Goal: Check status: Check status

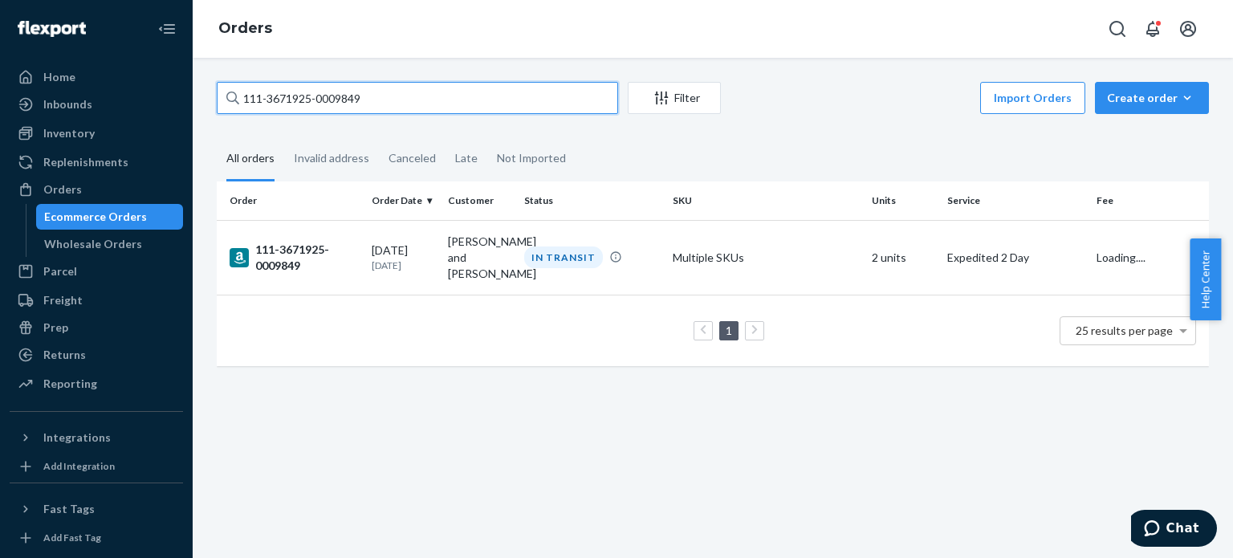
click at [269, 108] on input "111-3671925-0009849" at bounding box center [417, 98] width 401 height 32
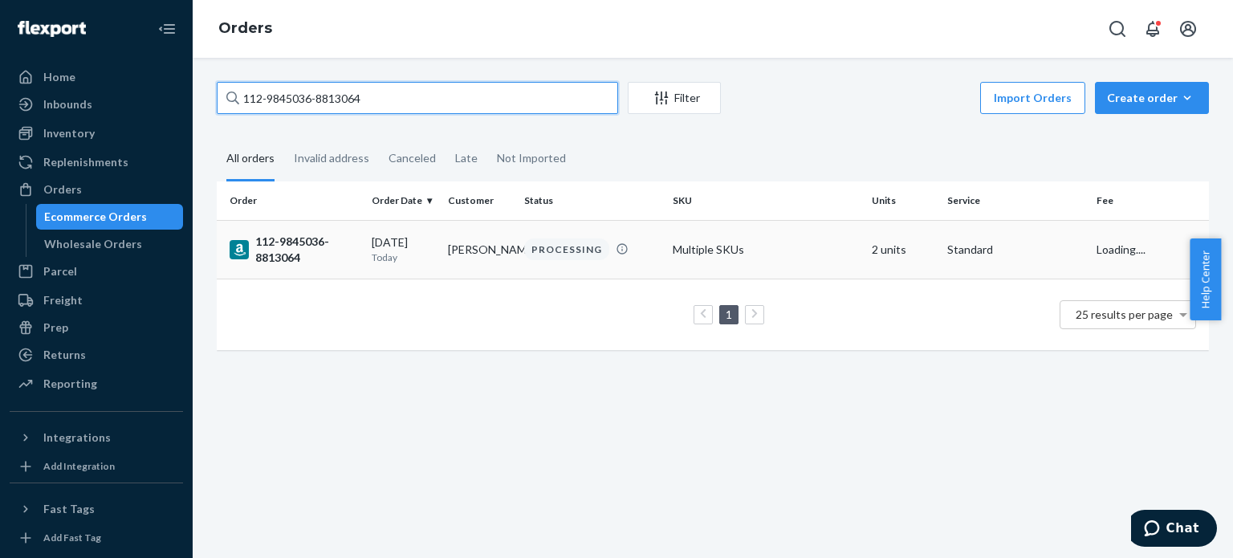
type input "112-9845036-8813064"
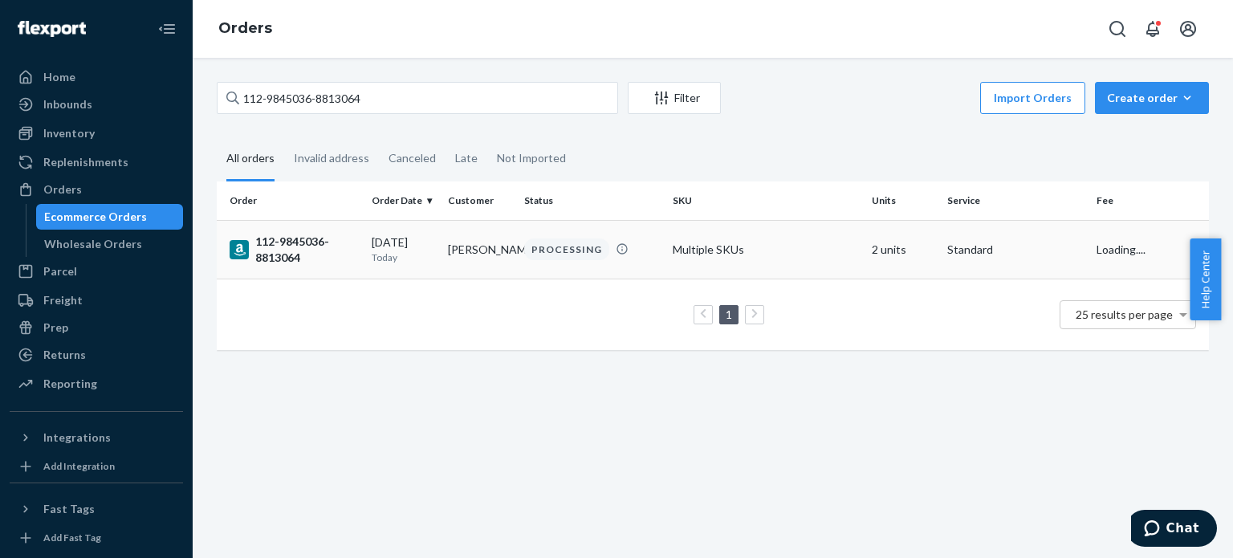
click at [281, 250] on div "112-9845036-8813064" at bounding box center [294, 250] width 129 height 32
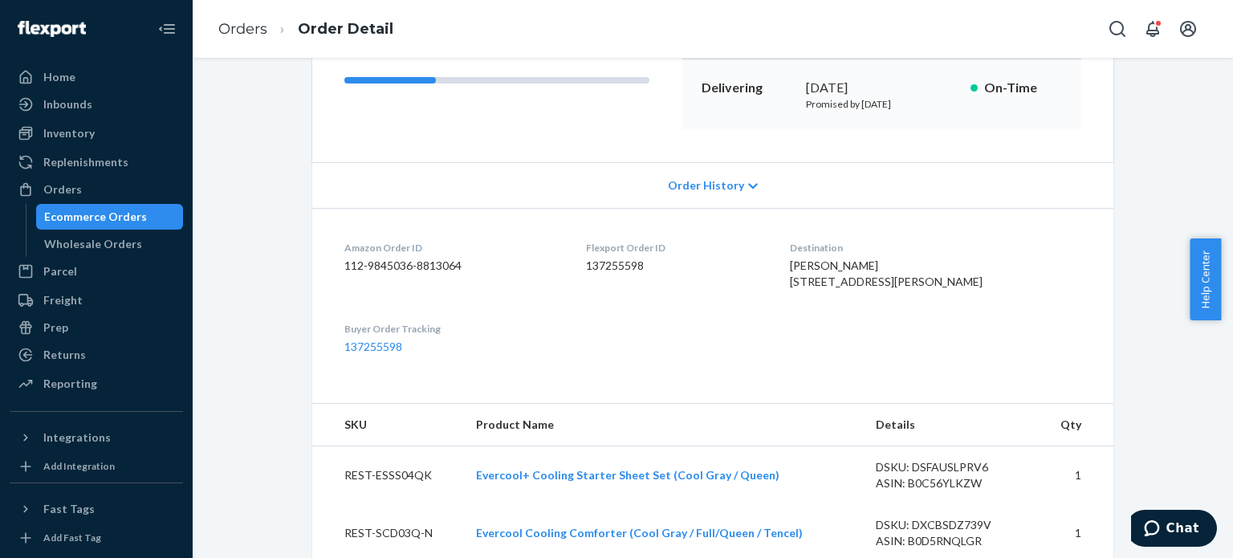
scroll to position [401, 0]
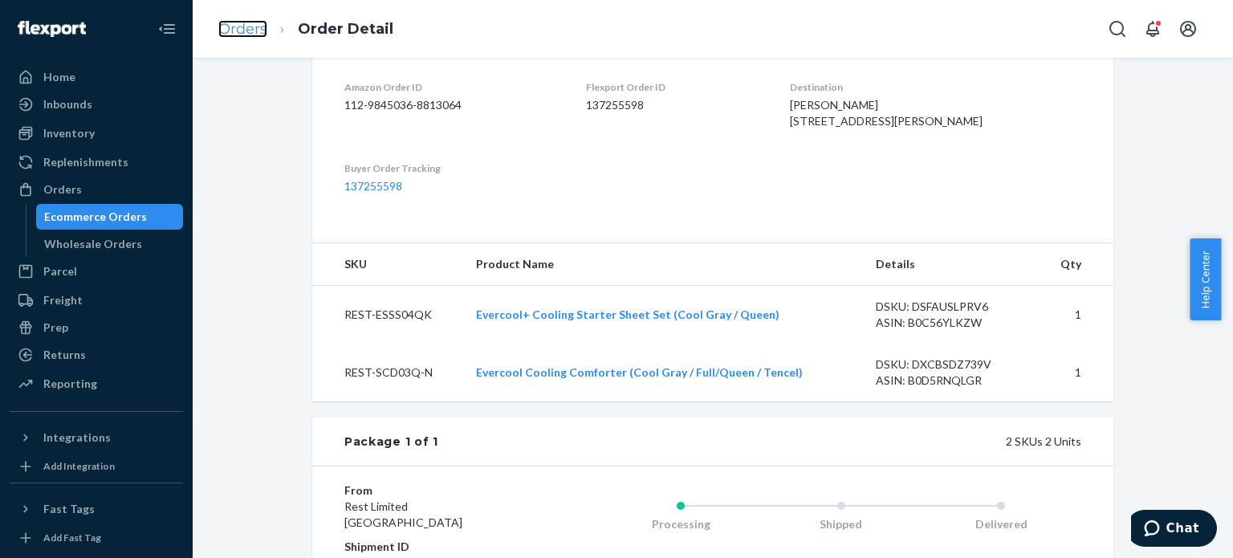
click at [250, 26] on link "Orders" at bounding box center [242, 29] width 49 height 18
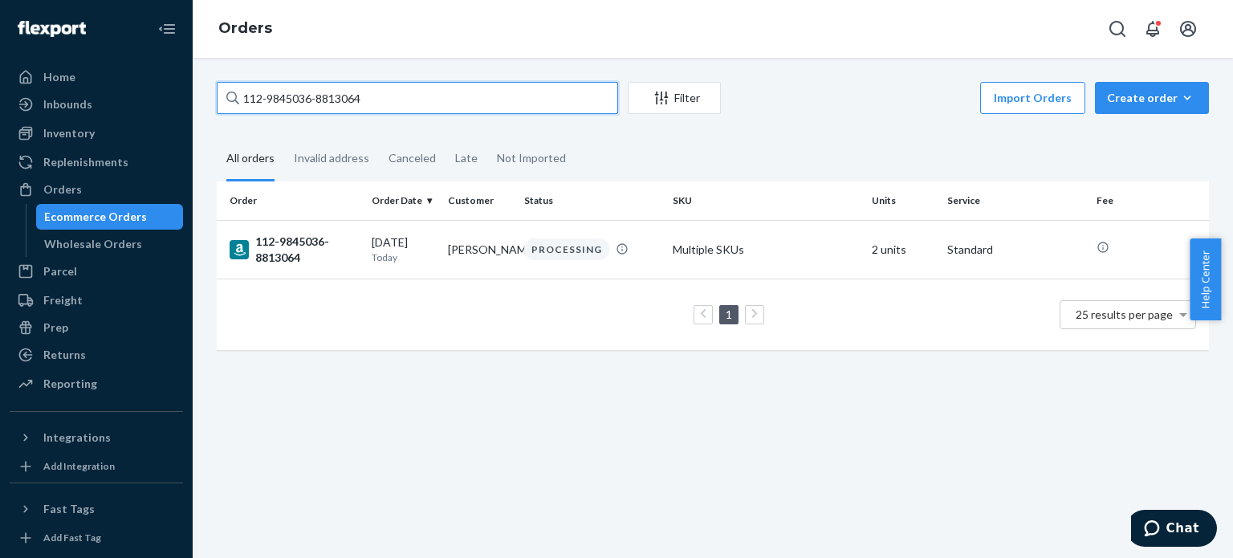
click at [289, 104] on input "112-9845036-8813064" at bounding box center [417, 98] width 401 height 32
click at [288, 104] on input "112-9845036-8813064" at bounding box center [417, 98] width 401 height 32
paste input "1-9624060-8355450"
type input "111-9624060-8355450"
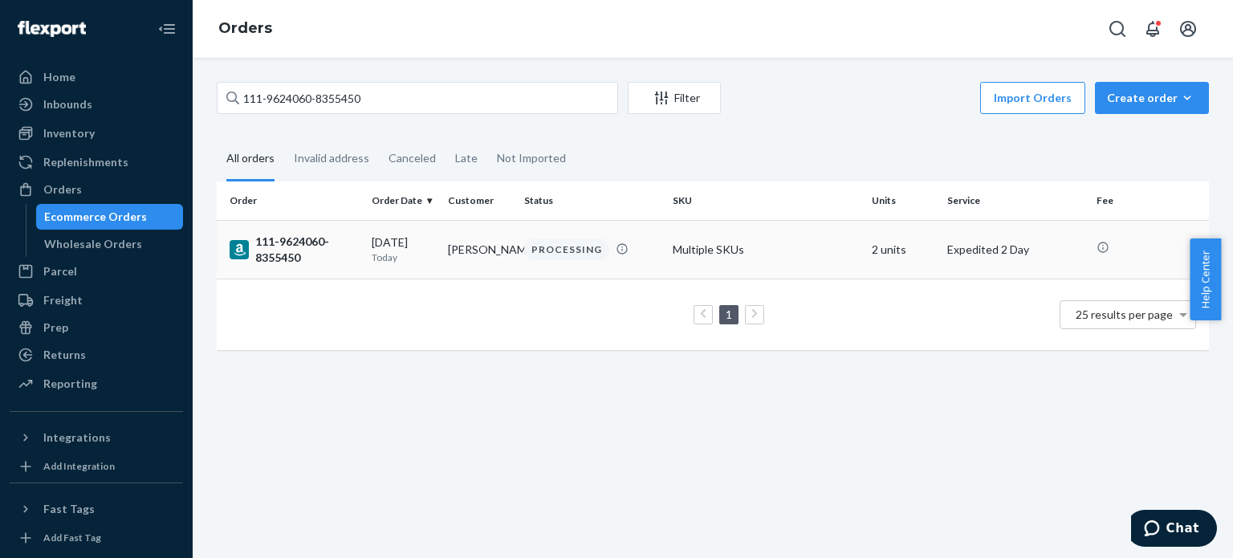
click at [267, 249] on div "111-9624060-8355450" at bounding box center [294, 250] width 129 height 32
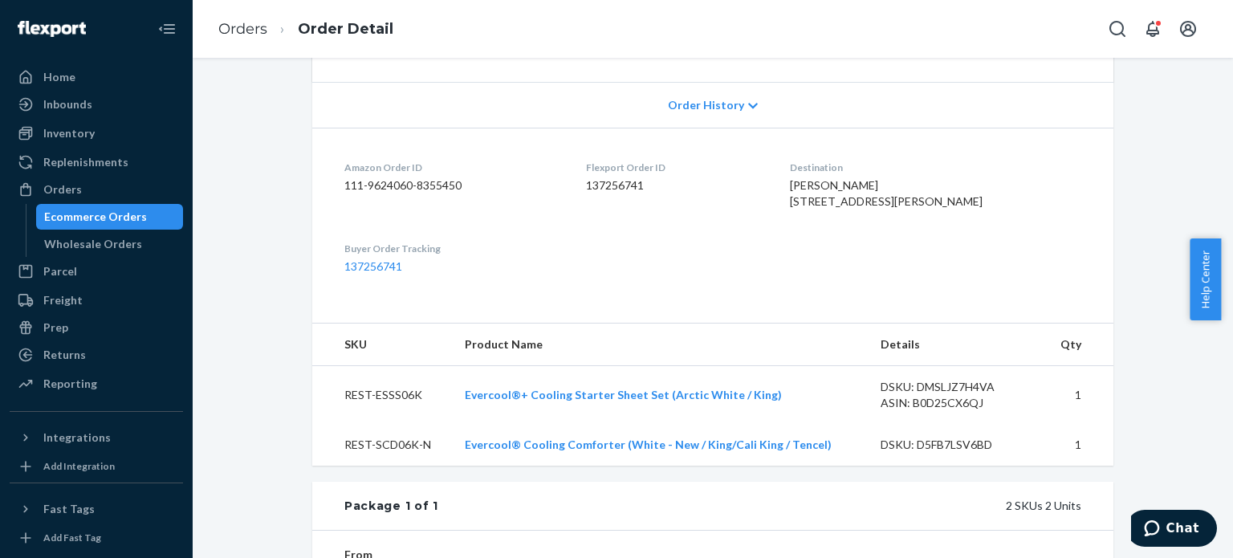
scroll to position [401, 0]
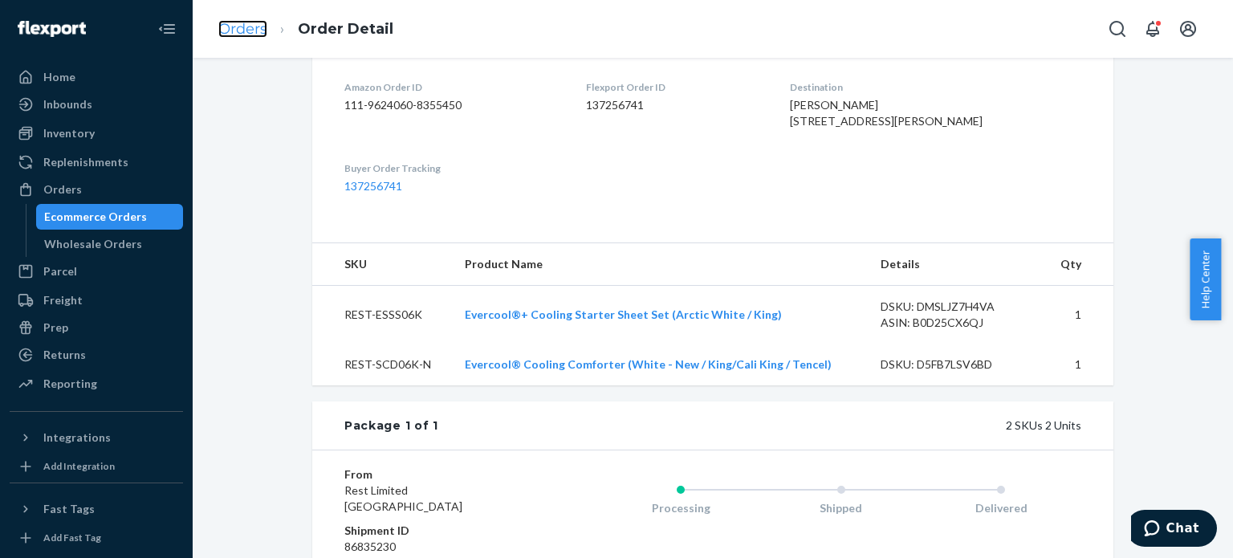
click at [252, 31] on link "Orders" at bounding box center [242, 29] width 49 height 18
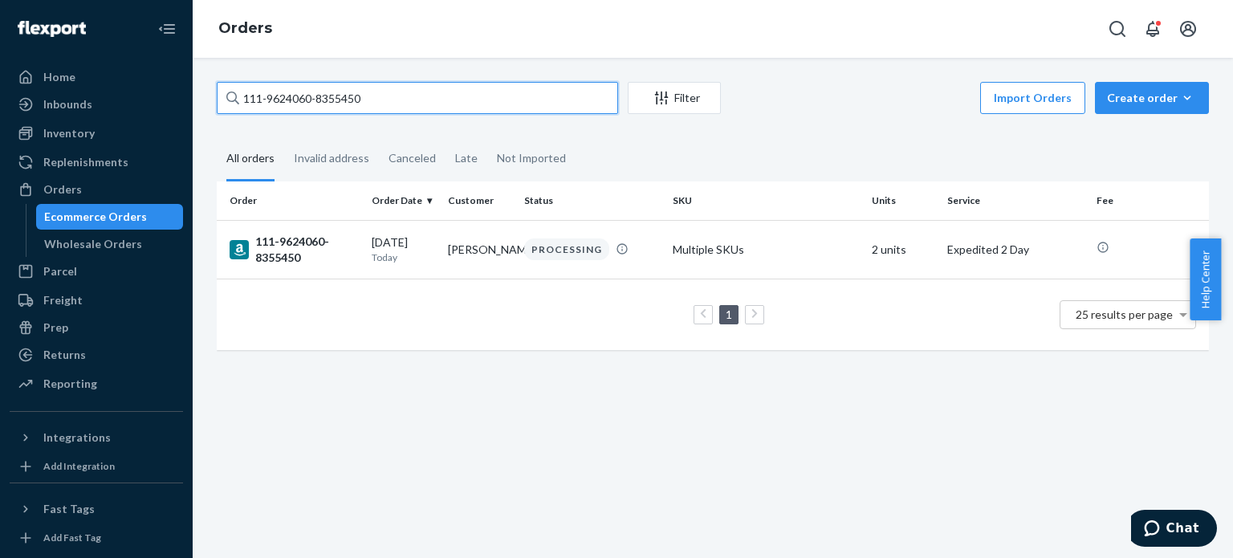
click at [276, 106] on input "111-9624060-8355450" at bounding box center [417, 98] width 401 height 32
paste input "5663938-6217069"
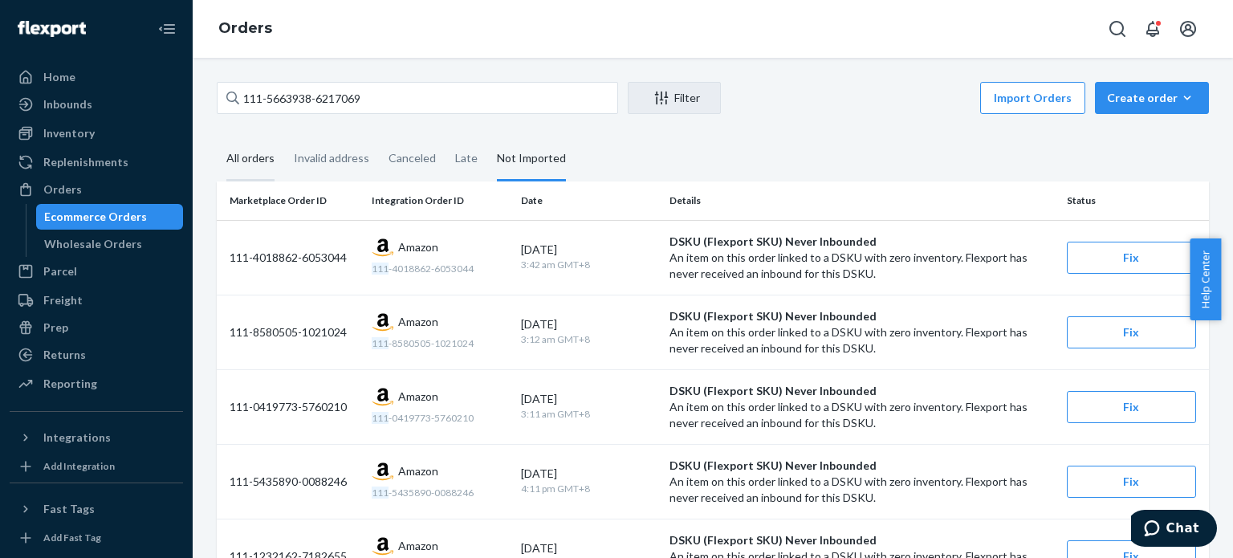
click at [251, 142] on div "All orders" at bounding box center [250, 159] width 48 height 44
click at [217, 137] on input "All orders" at bounding box center [217, 137] width 0 height 0
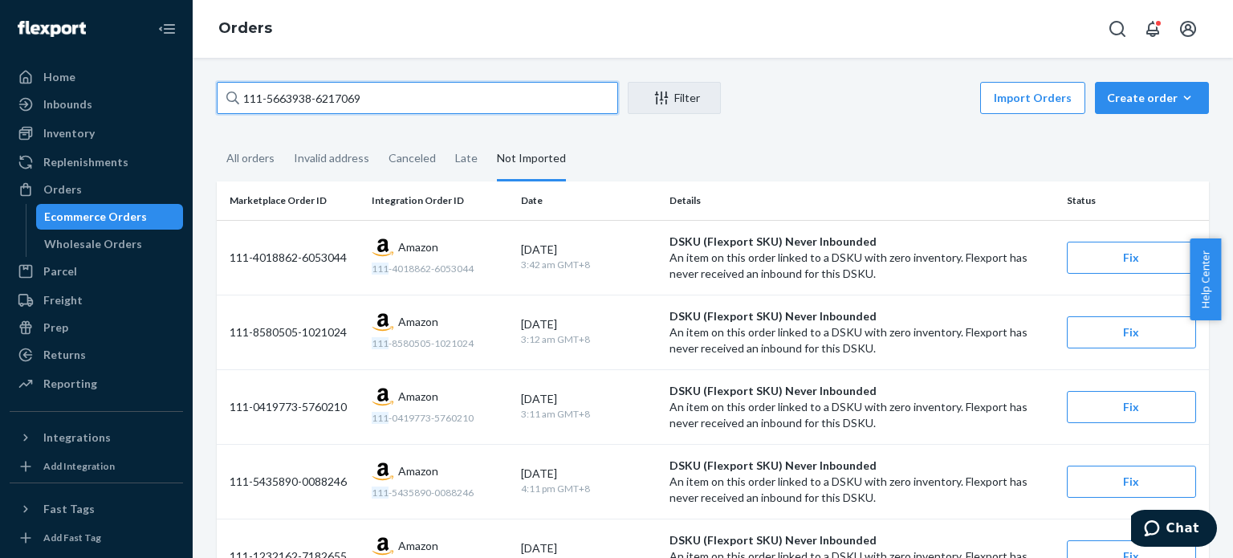
click at [337, 99] on input "111-5663938-6217069" at bounding box center [417, 98] width 401 height 32
paste input "3-3482966-1257005"
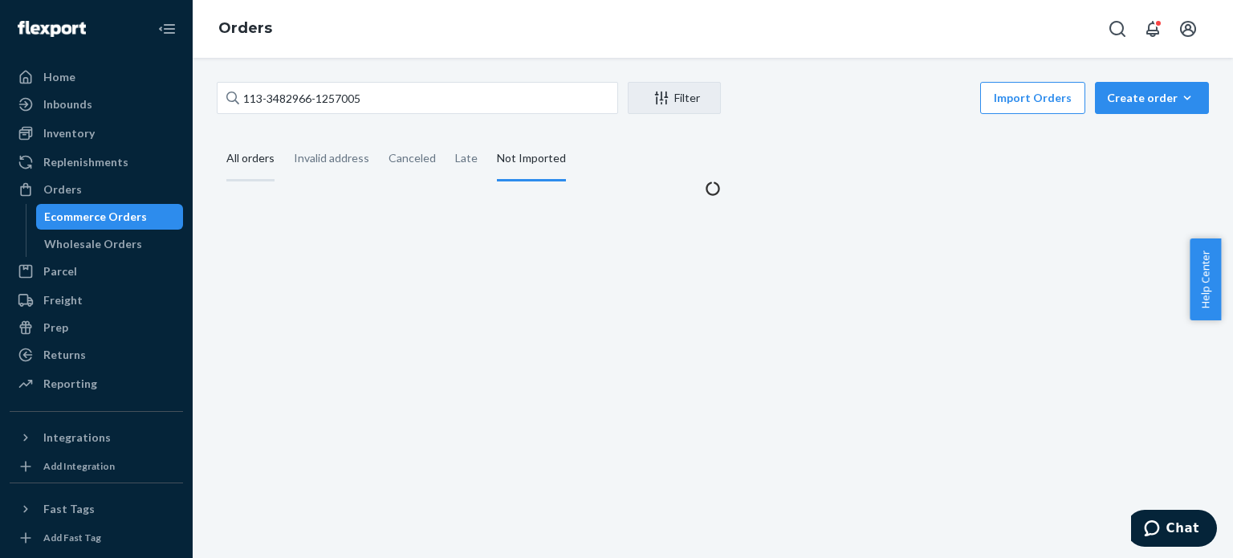
click at [273, 159] on div "All orders" at bounding box center [250, 159] width 48 height 44
click at [217, 137] on input "All orders" at bounding box center [217, 137] width 0 height 0
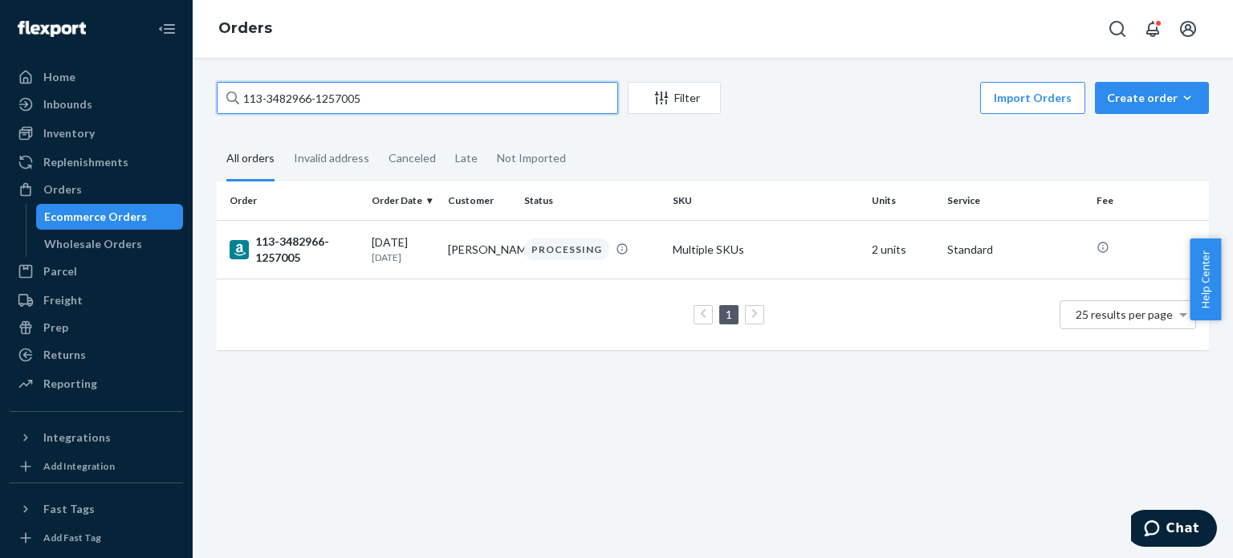
click at [299, 93] on input "113-3482966-1257005" at bounding box center [417, 98] width 401 height 32
paste input "2-1566880-6131432"
type input "112-1566880-6131432"
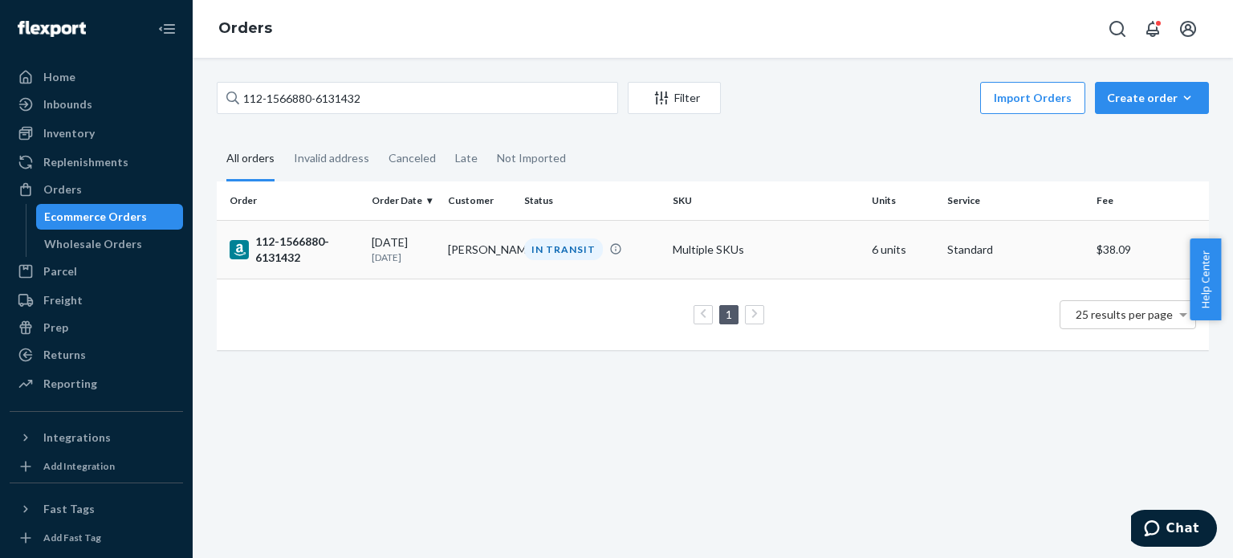
click at [303, 243] on div "112-1566880-6131432" at bounding box center [294, 250] width 129 height 32
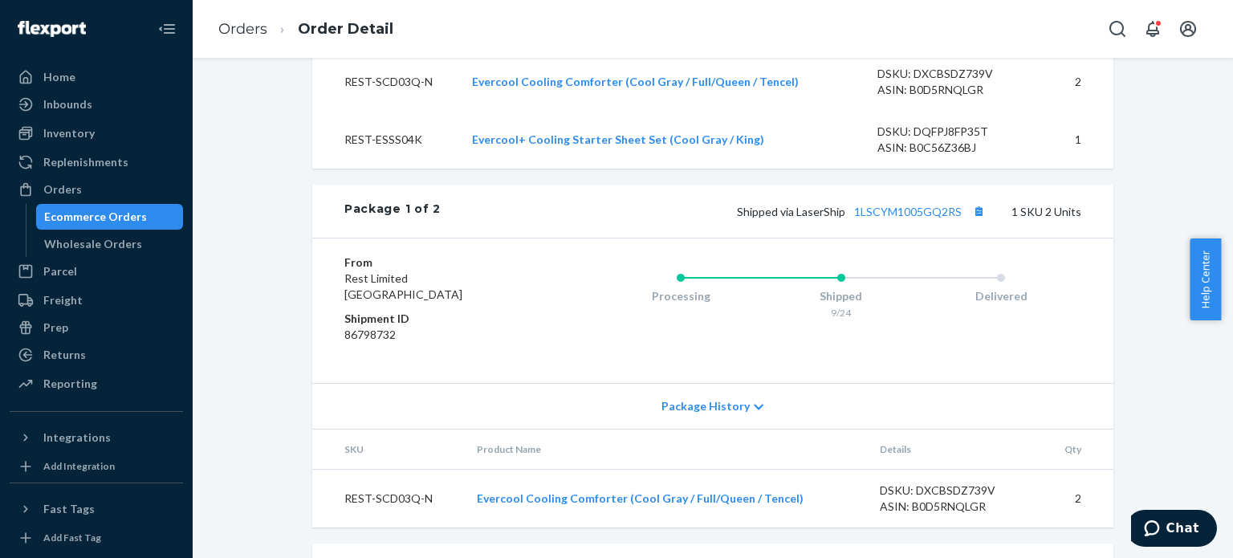
scroll to position [803, 0]
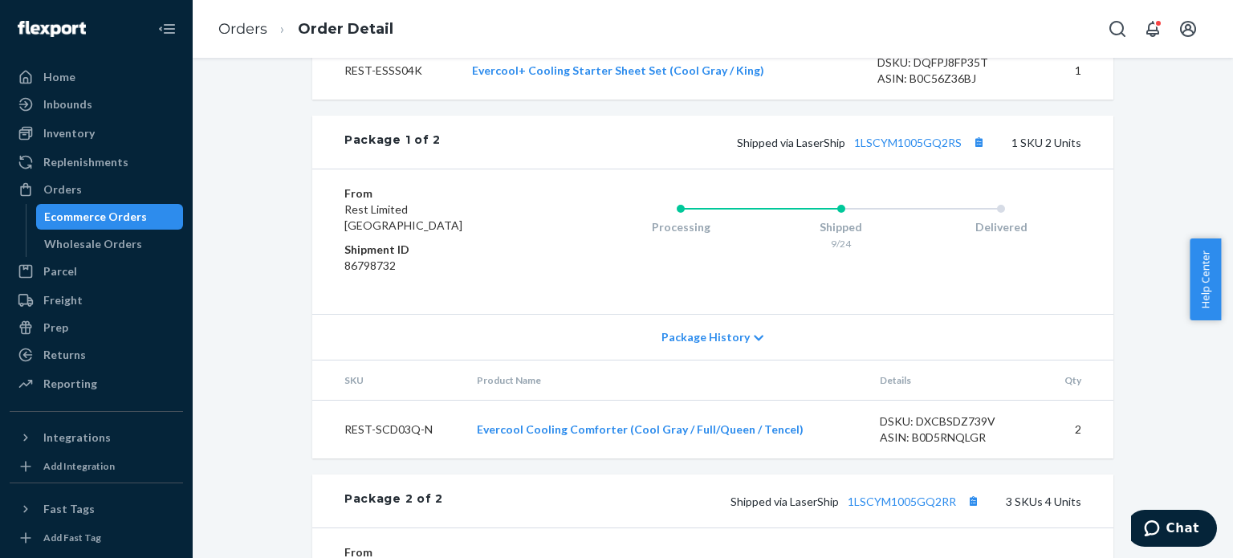
click at [725, 360] on div "Package History" at bounding box center [712, 337] width 801 height 46
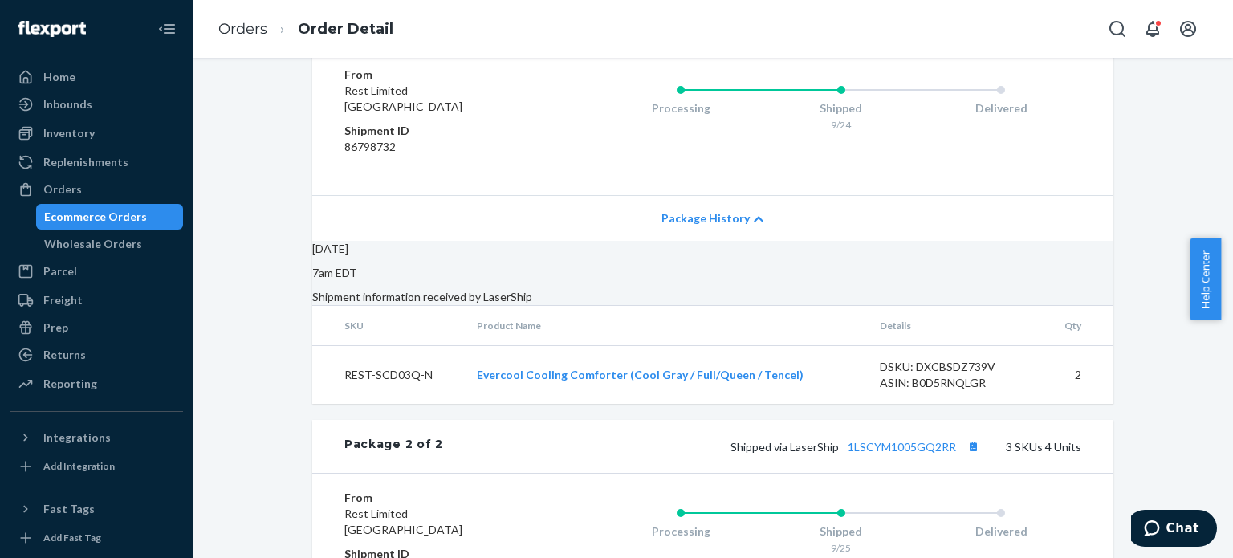
scroll to position [1124, 0]
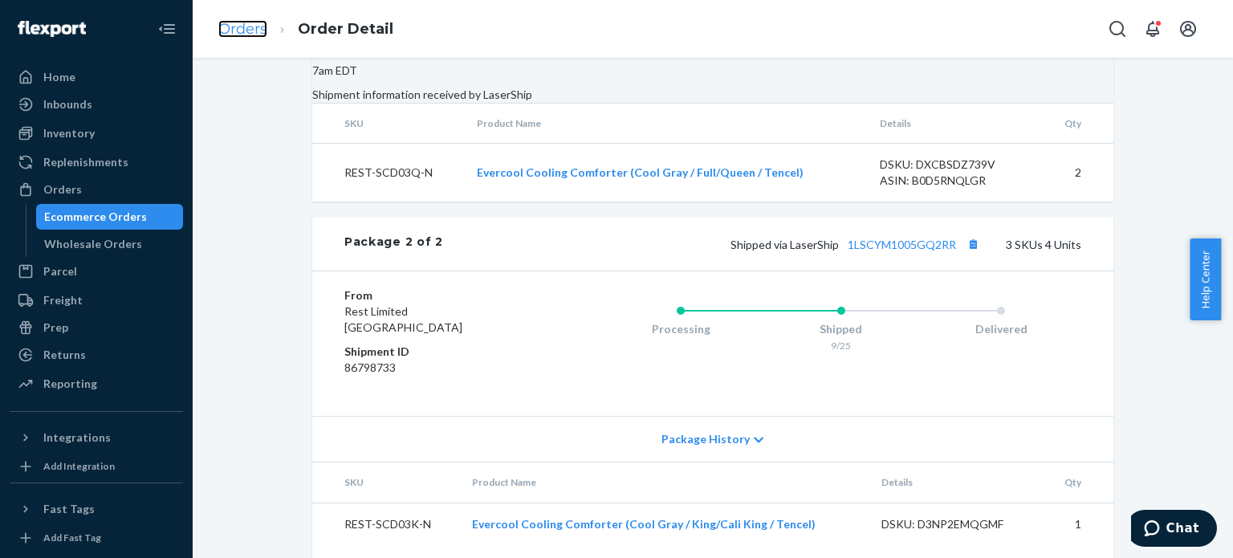
click at [255, 31] on link "Orders" at bounding box center [242, 29] width 49 height 18
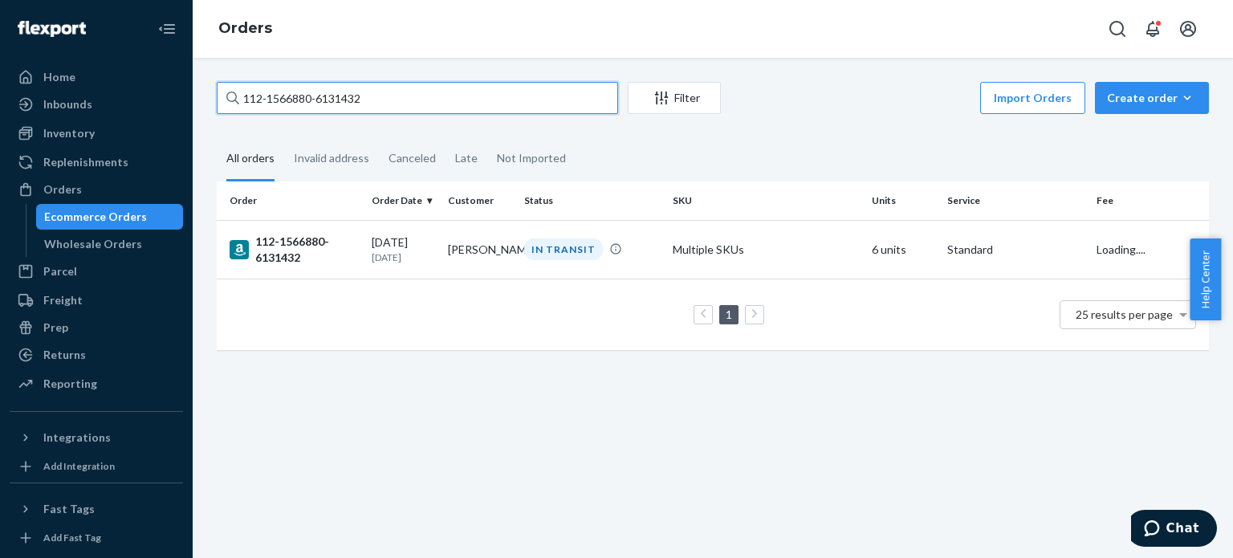
click at [321, 100] on input "112-1566880-6131432" at bounding box center [417, 98] width 401 height 32
paste input "1-8672501-9677030"
click at [276, 92] on input "111-8672501-9677030" at bounding box center [417, 98] width 401 height 32
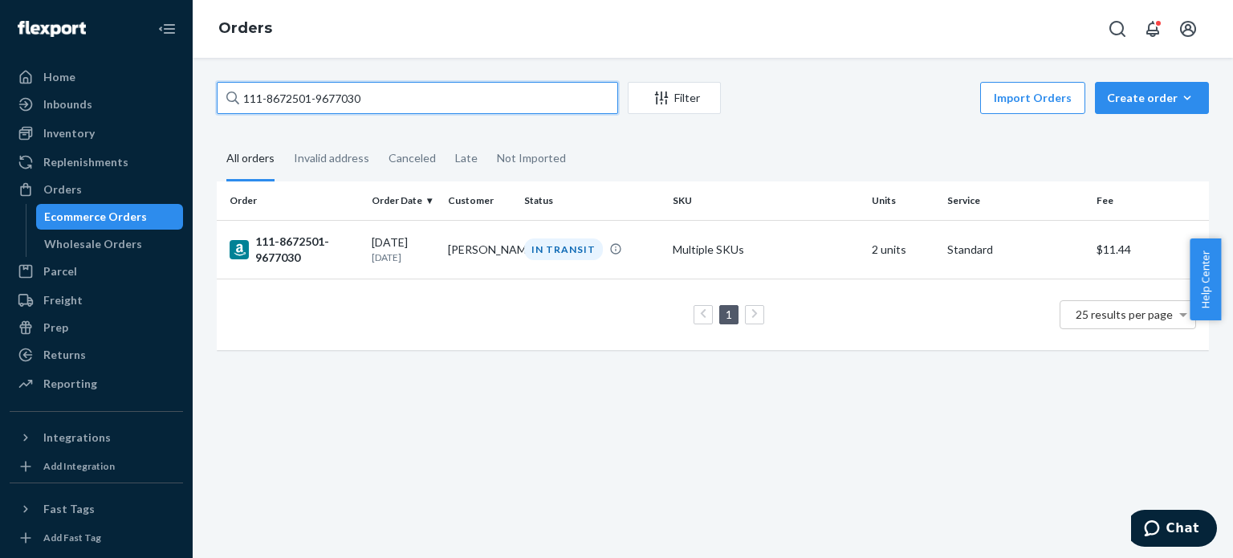
click at [276, 92] on input "111-8672501-9677030" at bounding box center [417, 98] width 401 height 32
paste input "4-1045537-2410603"
click at [374, 87] on input "114-1045537-2410603" at bounding box center [417, 98] width 401 height 32
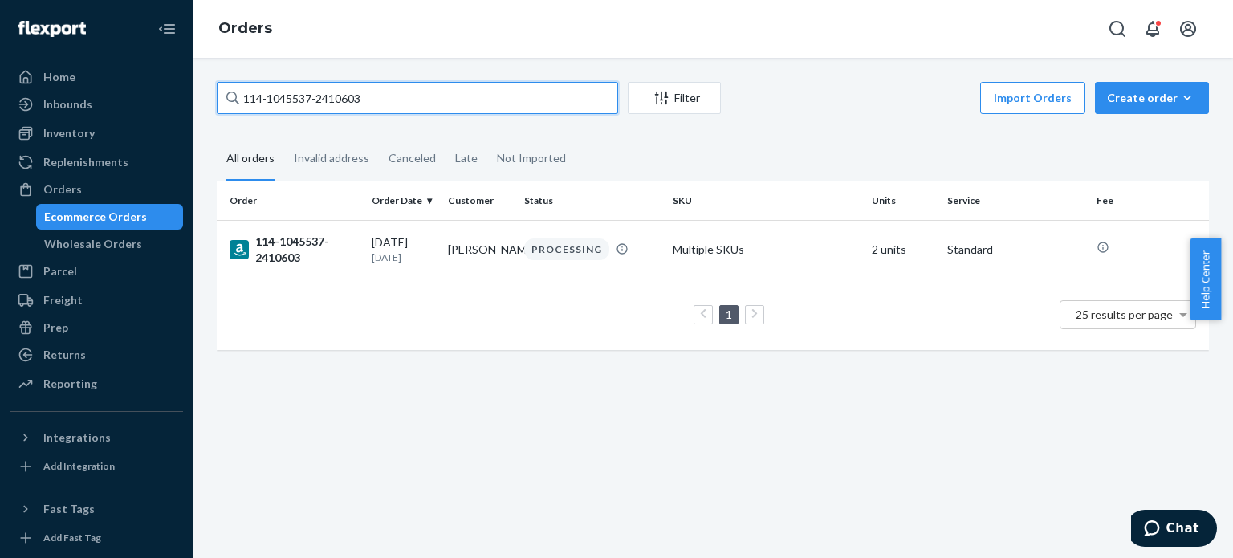
click at [374, 87] on input "114-1045537-2410603" at bounding box center [417, 98] width 401 height 32
click at [384, 90] on input "114-1045537-2410603" at bounding box center [417, 98] width 401 height 32
paste input "1-8672501-9677030"
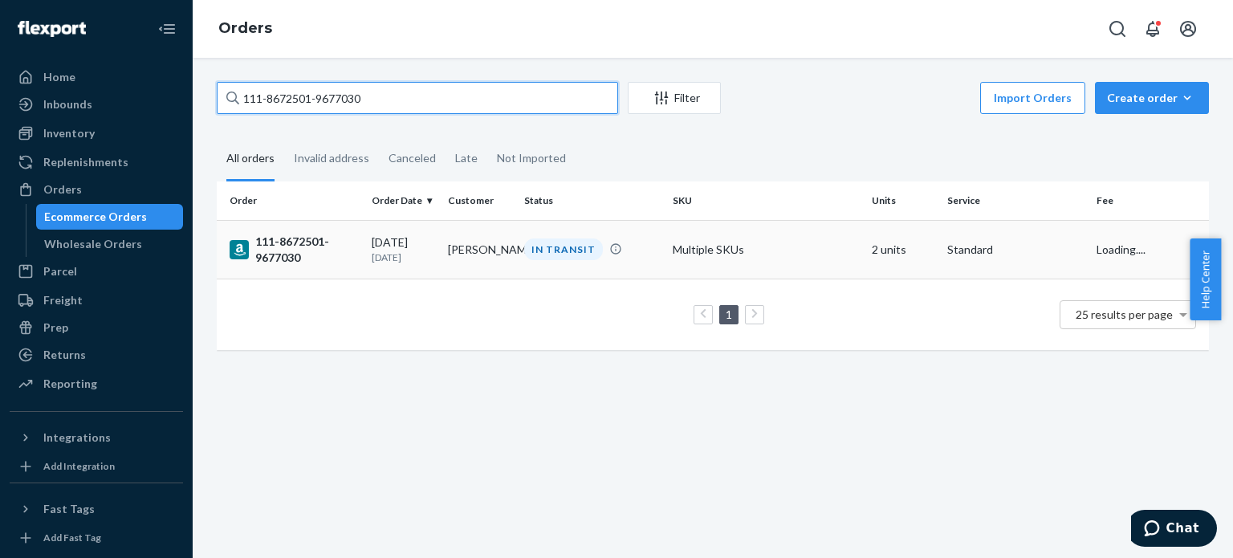
type input "111-8672501-9677030"
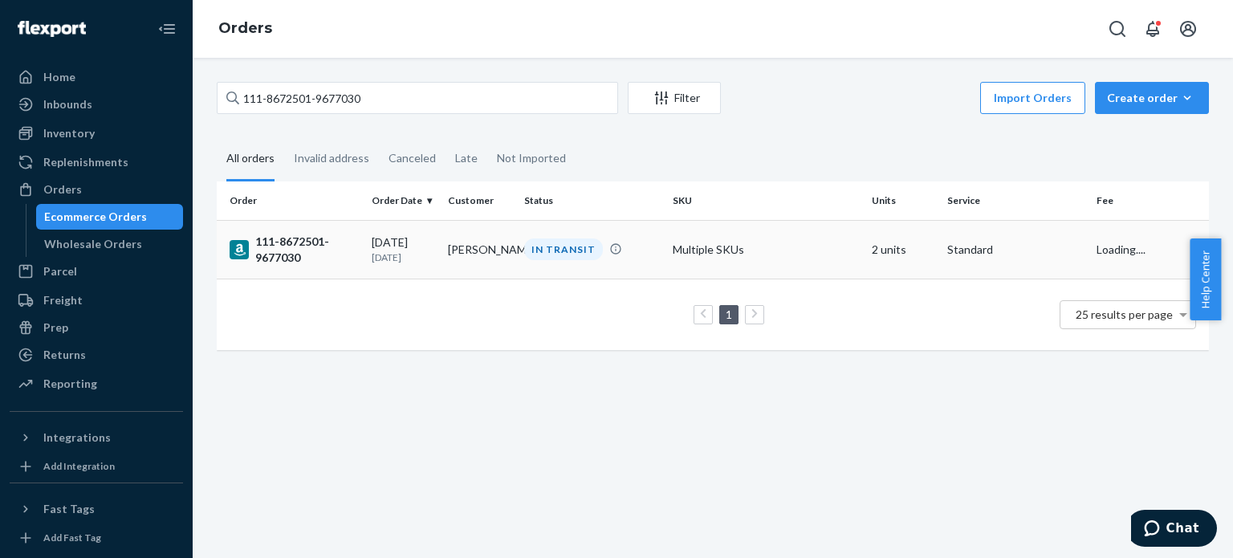
click at [296, 256] on div "111-8672501-9677030" at bounding box center [294, 250] width 129 height 32
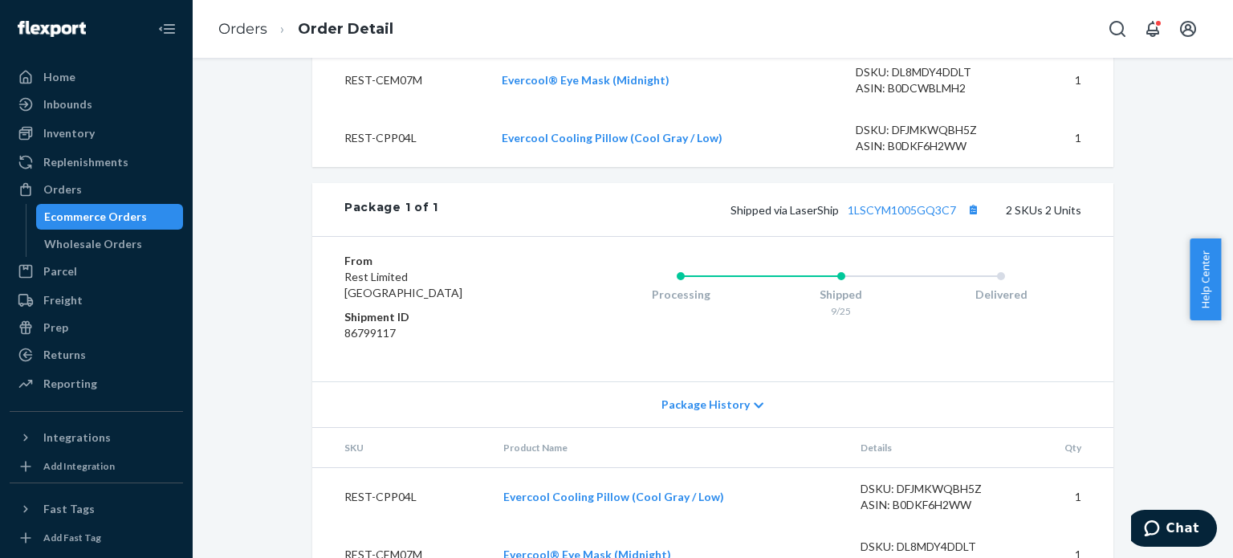
scroll to position [711, 0]
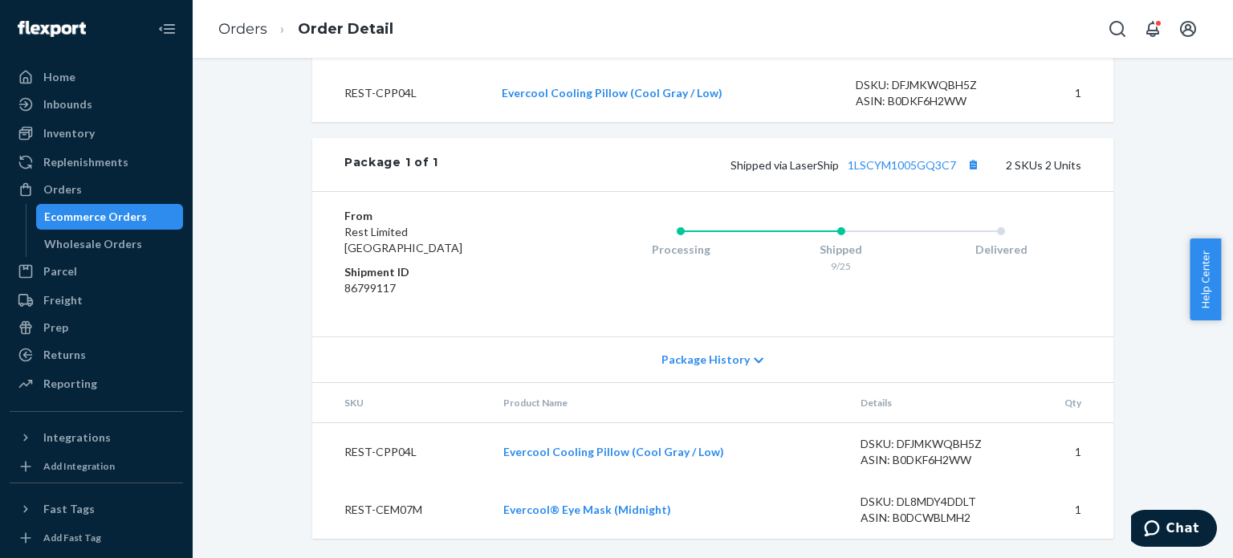
drag, startPoint x: 729, startPoint y: 371, endPoint x: 730, endPoint y: 362, distance: 8.9
click at [730, 362] on div "Package History" at bounding box center [712, 359] width 801 height 46
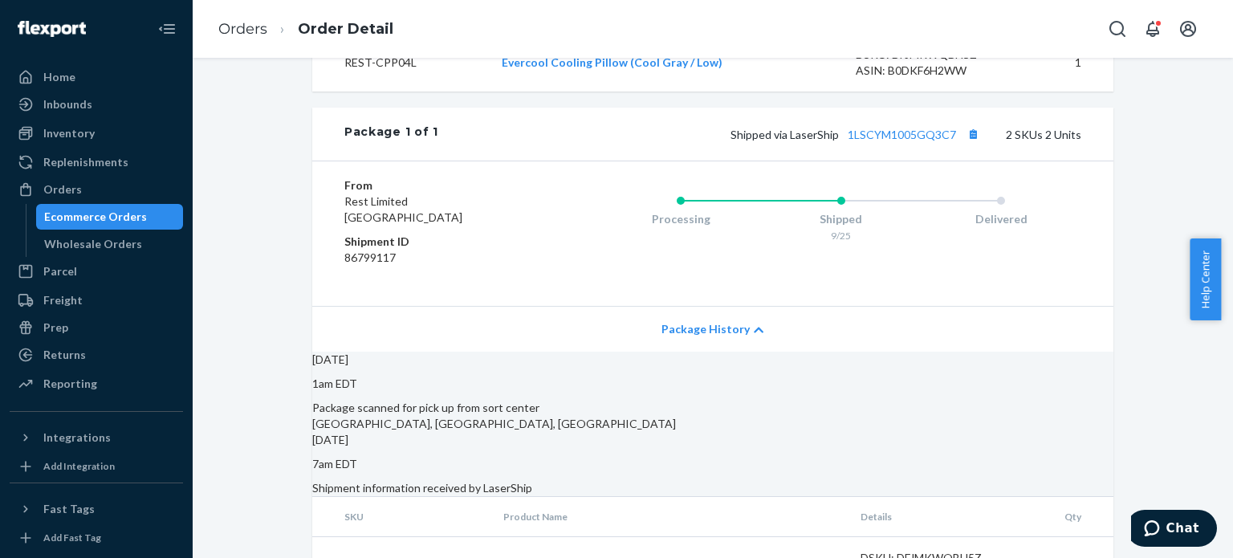
click at [730, 337] on span "Package History" at bounding box center [705, 329] width 88 height 16
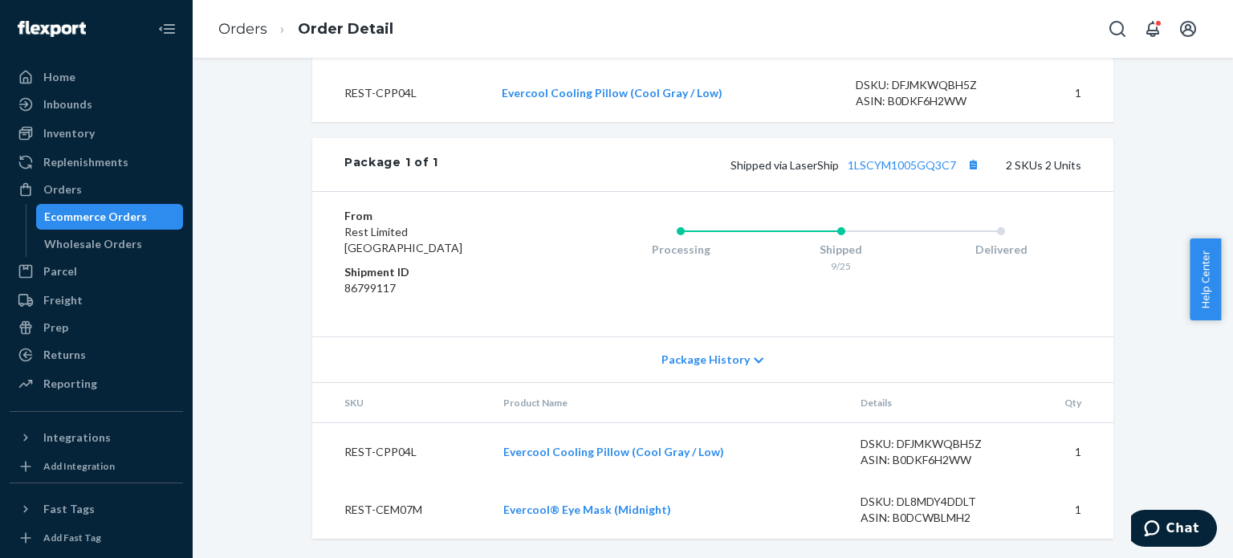
click at [723, 365] on span "Package History" at bounding box center [705, 360] width 88 height 16
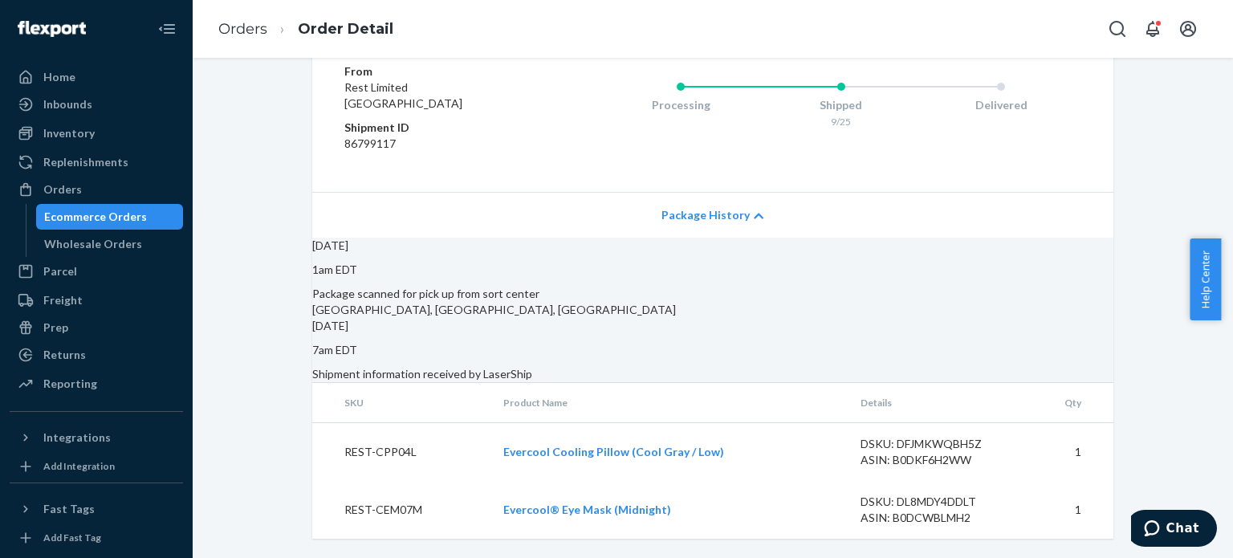
scroll to position [470, 0]
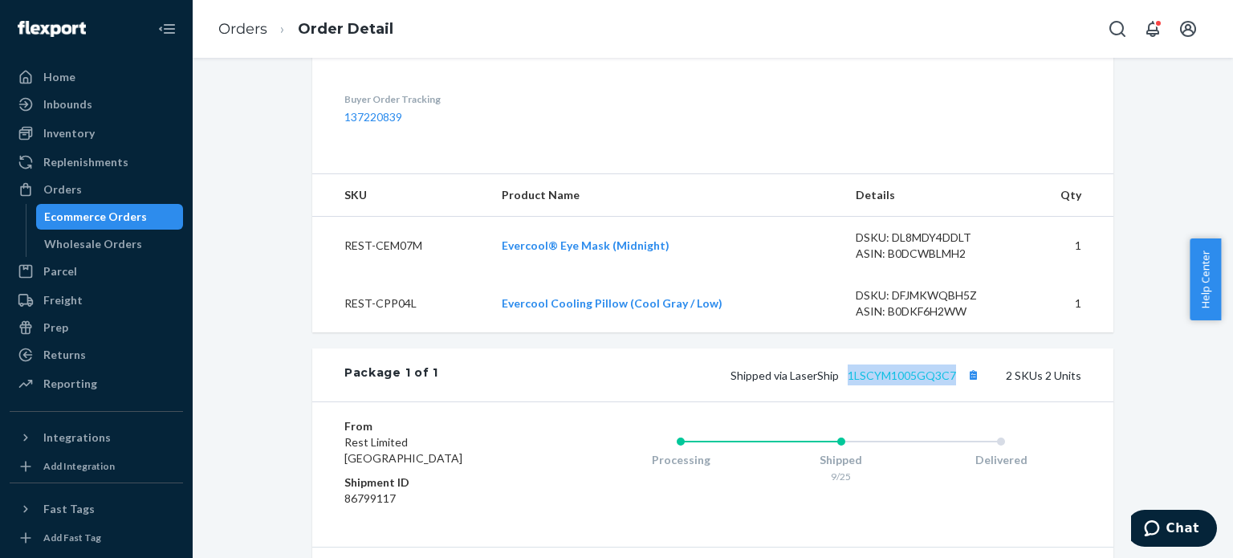
drag, startPoint x: 954, startPoint y: 404, endPoint x: 844, endPoint y: 405, distance: 110.0
click at [844, 382] on span "Shipped via LaserShip 1LSCYM1005GQ3C7" at bounding box center [856, 375] width 253 height 14
copy link "1LSCYM1005GQ3C7"
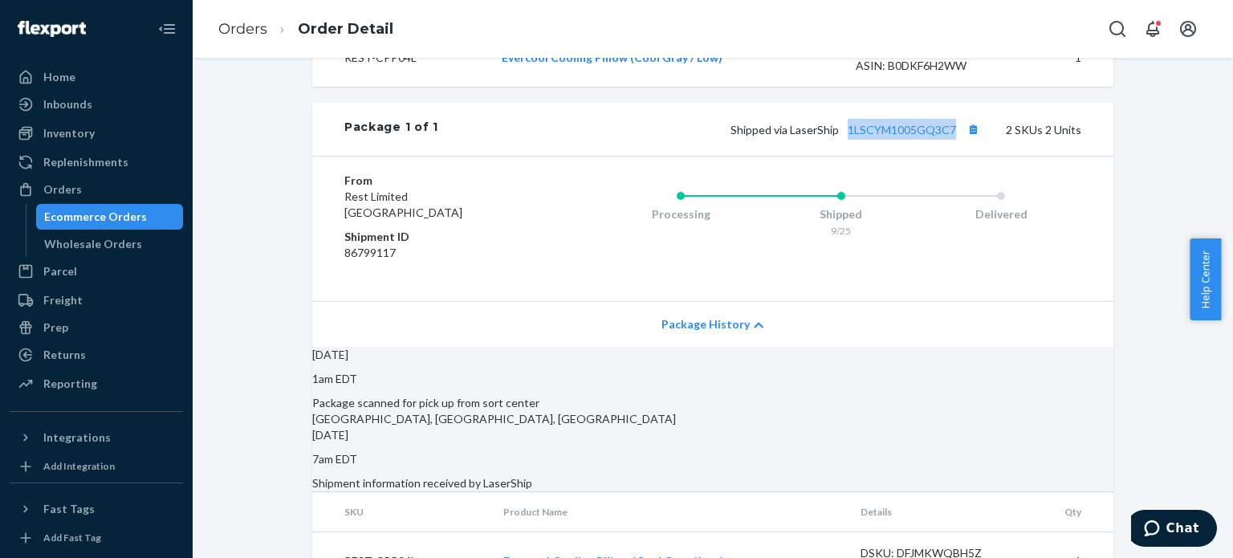
scroll to position [631, 0]
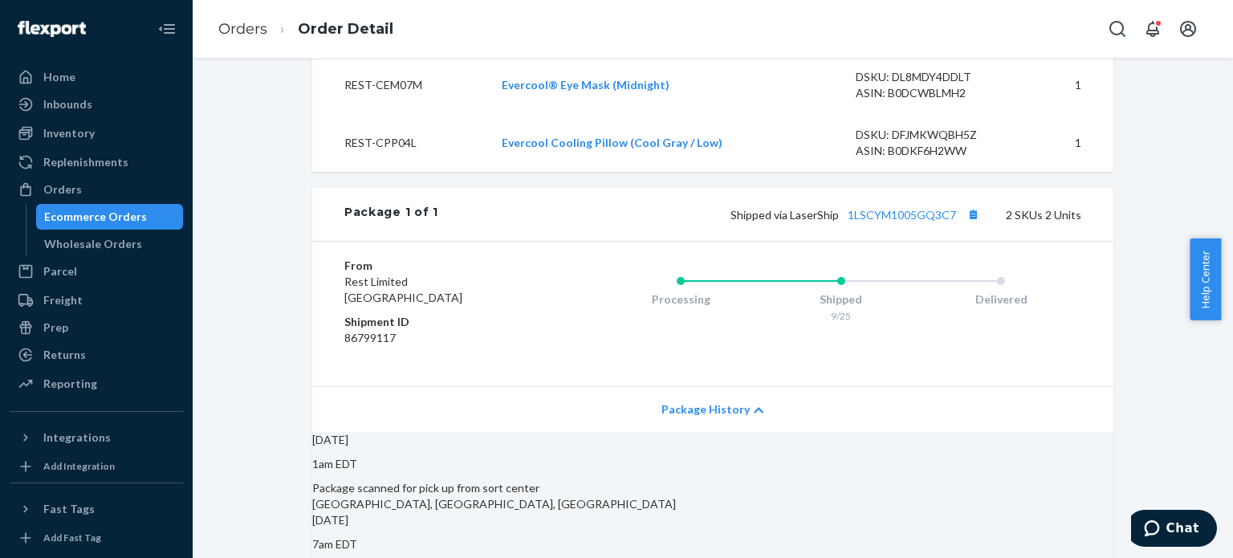
click at [551, 346] on div "Processing Shipped 9/25 Delivered" at bounding box center [808, 314] width 545 height 112
click at [254, 27] on link "Orders" at bounding box center [242, 29] width 49 height 18
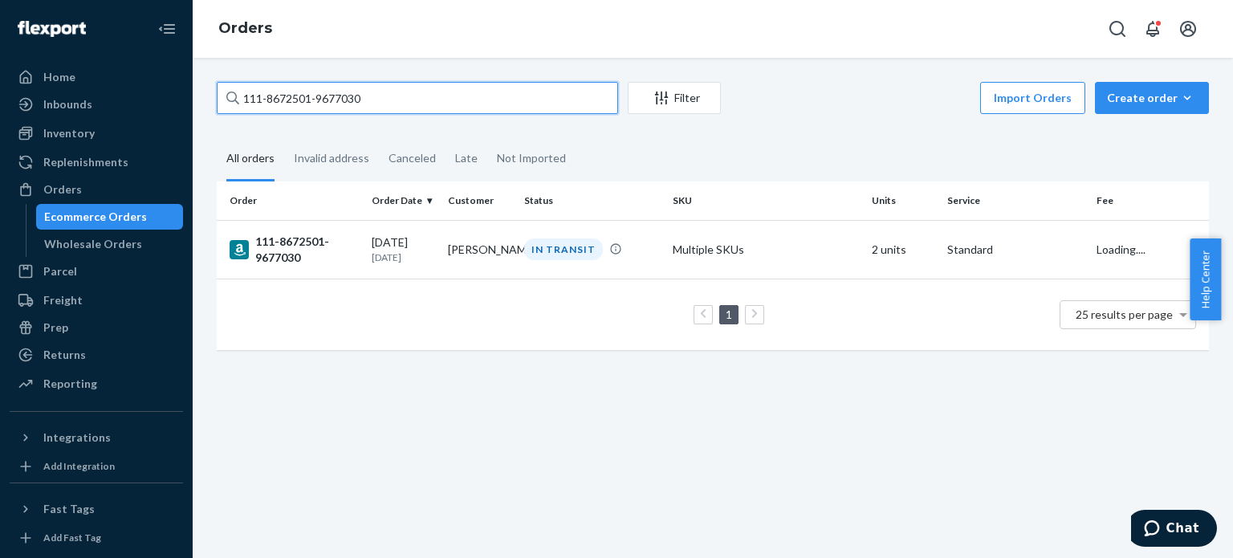
click at [300, 96] on input "111-8672501-9677030" at bounding box center [417, 98] width 401 height 32
paste input "4-1045537-2410603"
click at [308, 99] on input "114-1045537-2410603" at bounding box center [417, 98] width 401 height 32
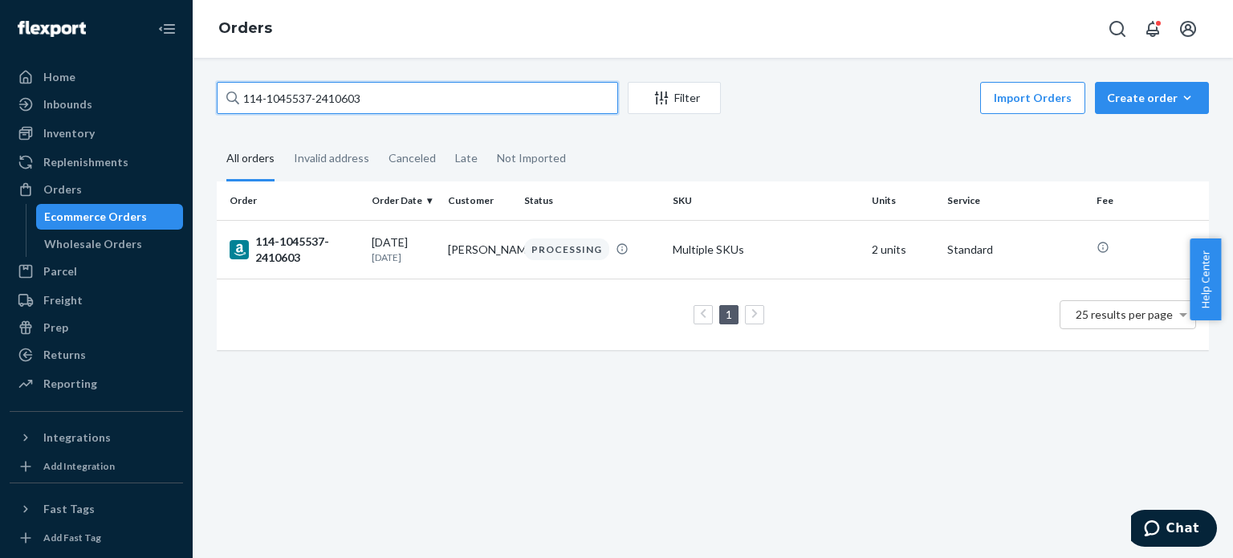
click at [308, 99] on input "114-1045537-2410603" at bounding box center [417, 98] width 401 height 32
paste input "3-5036456-4006629"
type input "113-5036456-4006629"
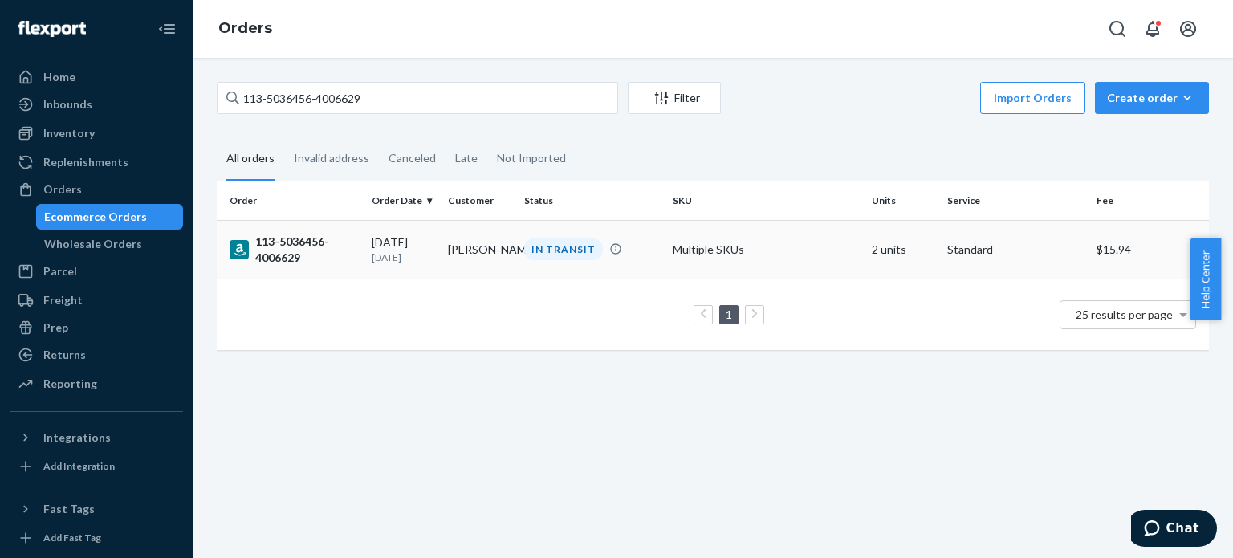
click at [284, 253] on div "113-5036456-4006629" at bounding box center [294, 250] width 129 height 32
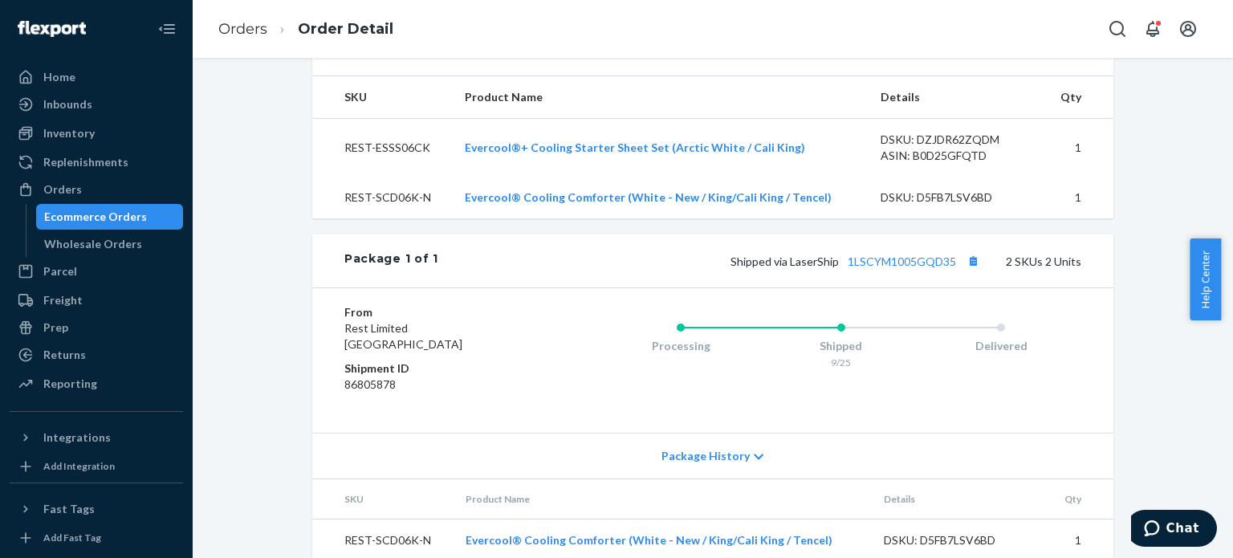
scroll to position [482, 0]
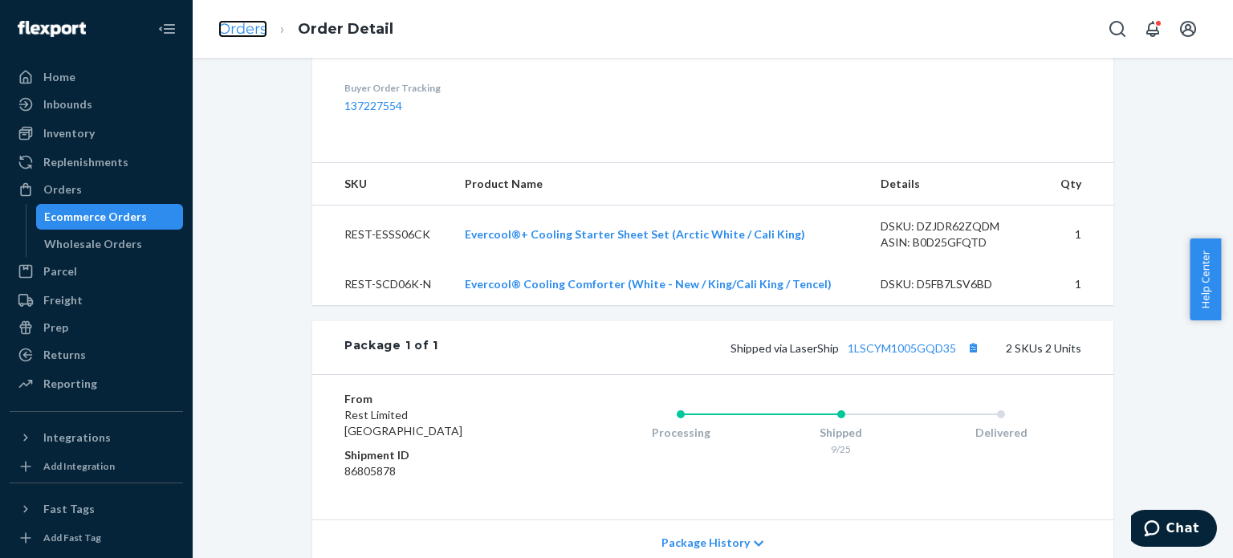
click at [242, 31] on link "Orders" at bounding box center [242, 29] width 49 height 18
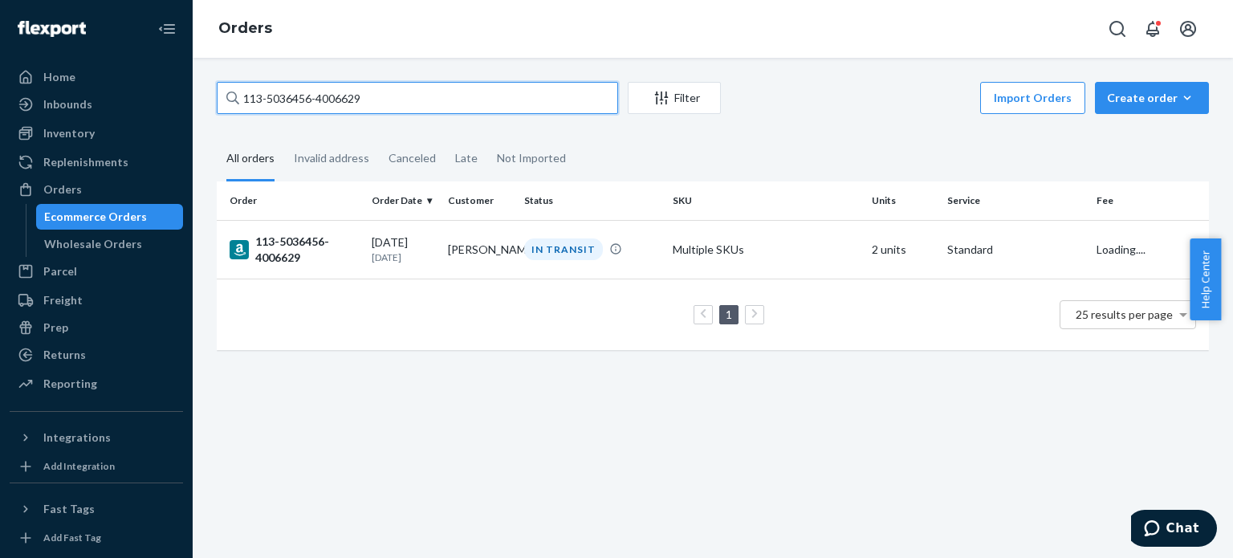
click at [291, 102] on input "113-5036456-4006629" at bounding box center [417, 98] width 401 height 32
paste input "1-9728812-9546611"
click at [356, 97] on input "111-9728812-9546611" at bounding box center [417, 98] width 401 height 32
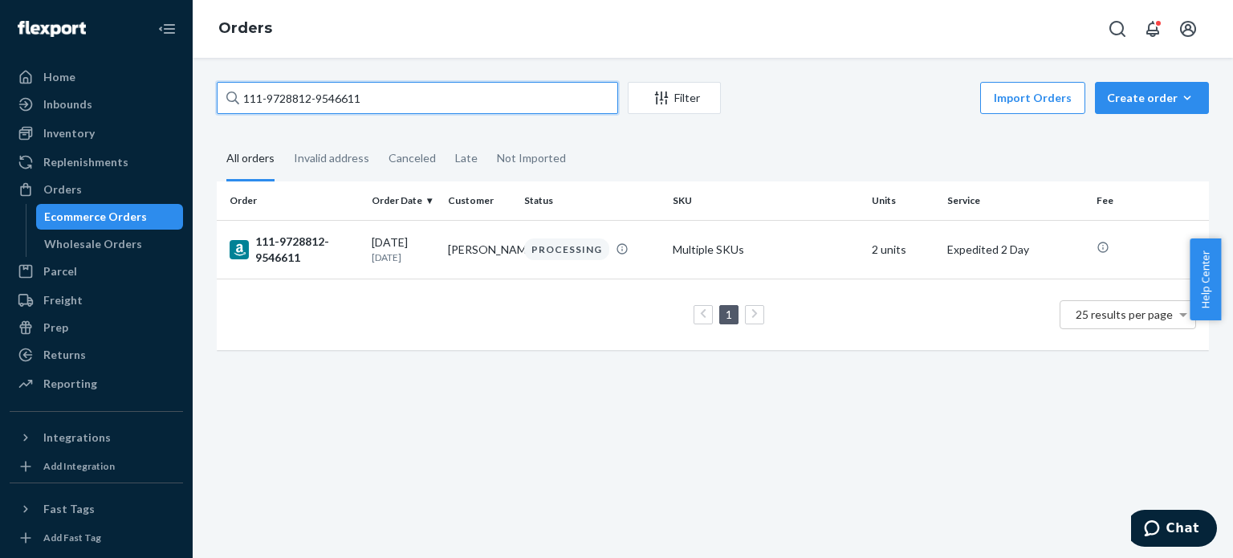
click at [356, 96] on input "111-9728812-9546611" at bounding box center [417, 98] width 401 height 32
click at [357, 94] on input "111-9728812-9546611" at bounding box center [417, 98] width 401 height 32
paste input "11-1973809-54930081"
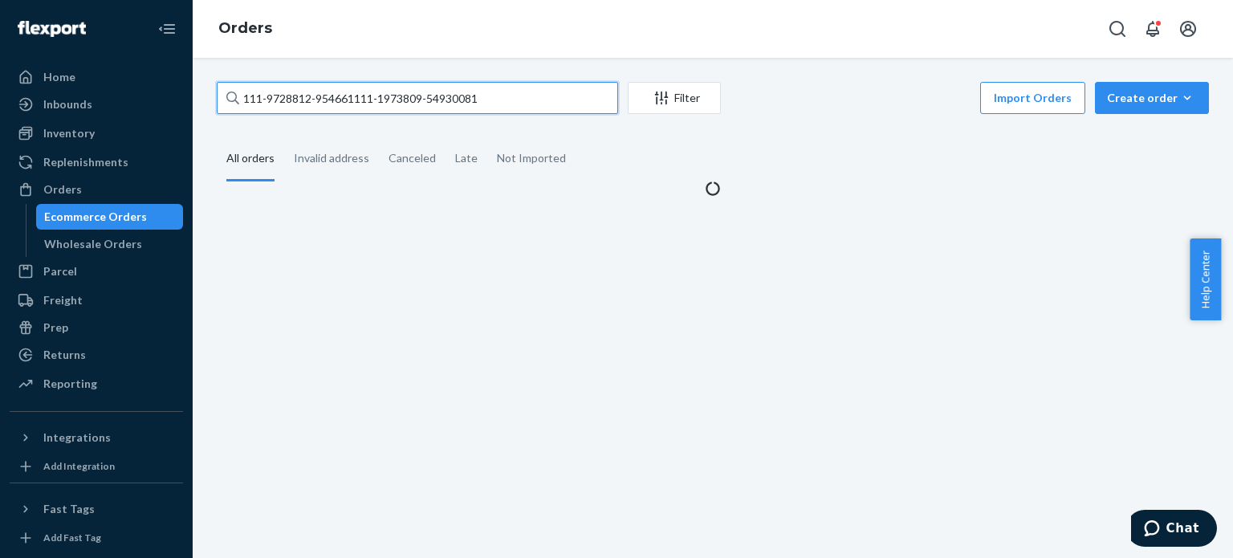
click at [403, 96] on input "111-9728812-954661111-1973809-54930081" at bounding box center [417, 98] width 401 height 32
paste input "1973809-5493008"
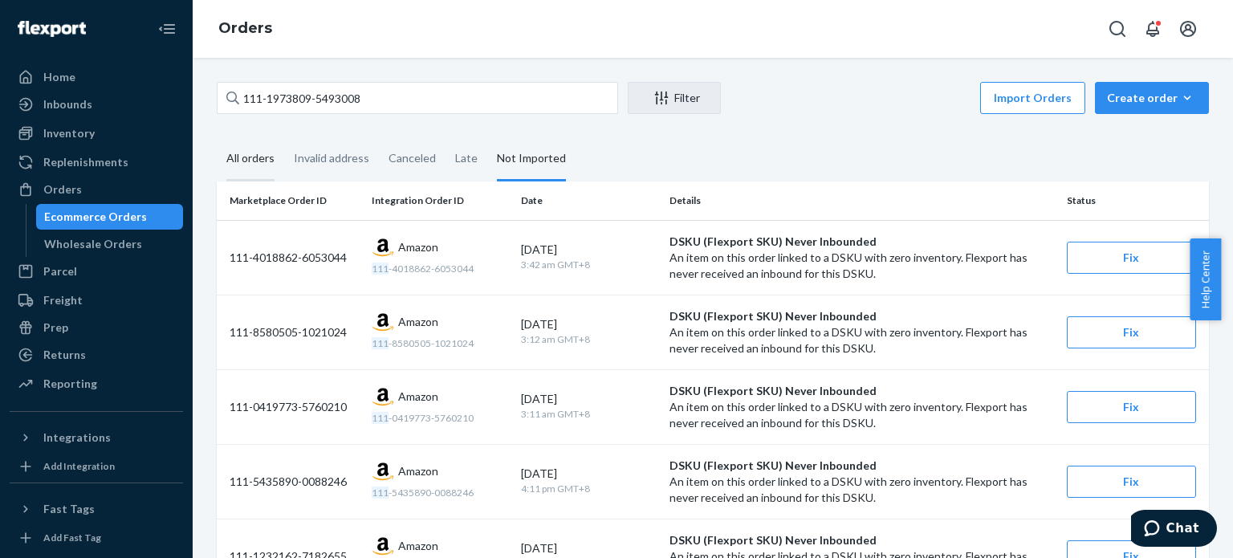
click at [218, 157] on div "All orders" at bounding box center [250, 159] width 67 height 44
click at [217, 137] on input "All orders" at bounding box center [217, 137] width 0 height 0
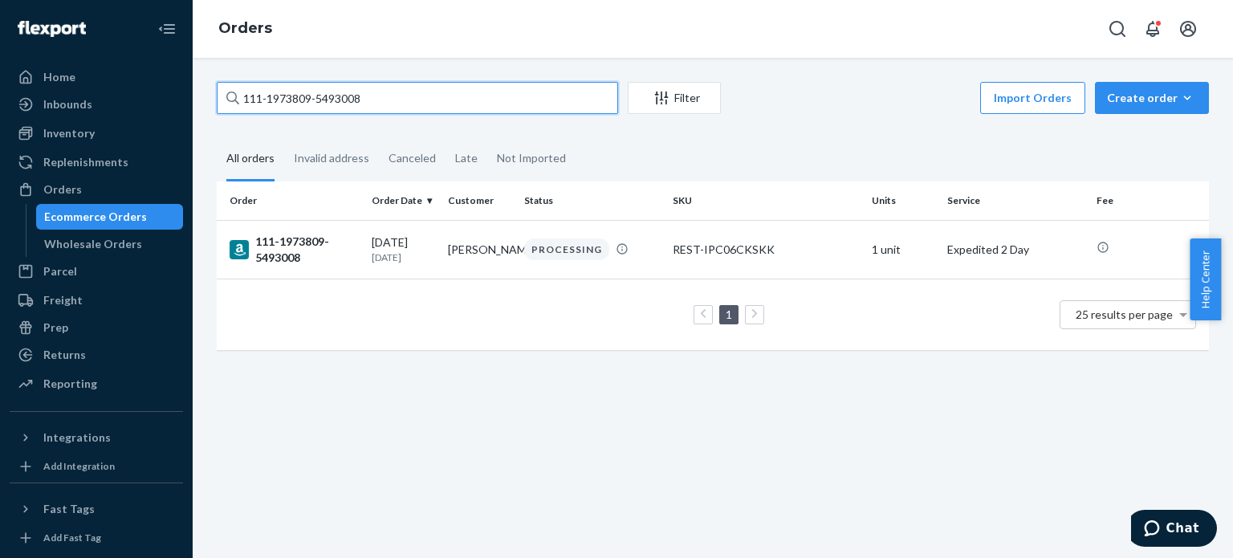
click at [280, 104] on input "111-1973809-5493008" at bounding box center [417, 98] width 401 height 32
paste input "4-8661660-2052200"
click at [372, 106] on input "114-8661660-2052200" at bounding box center [417, 98] width 401 height 32
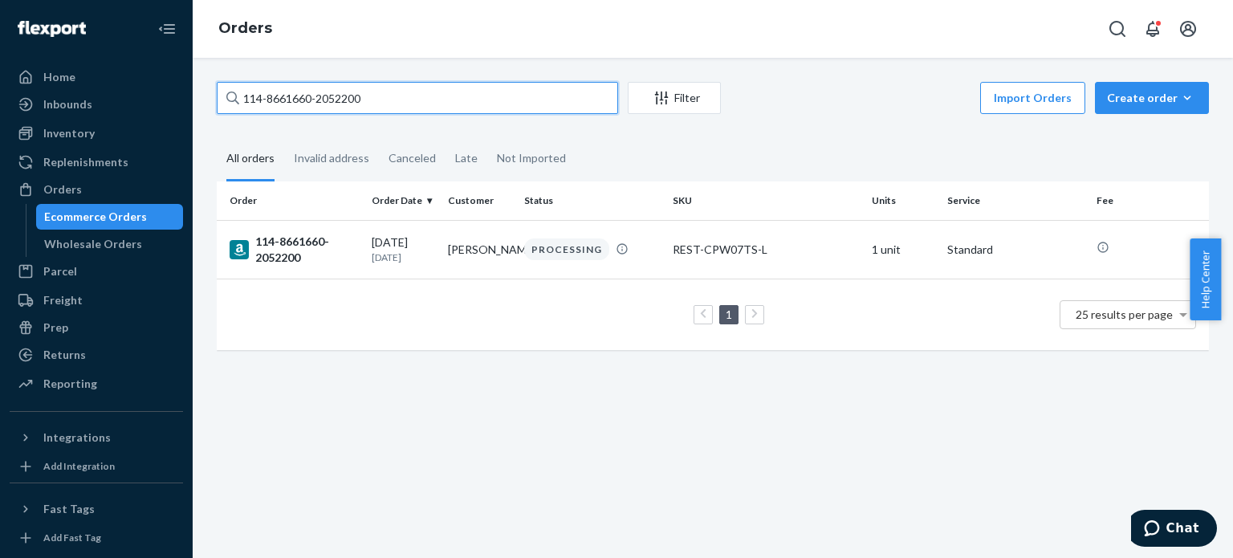
click at [372, 106] on input "114-8661660-2052200" at bounding box center [417, 98] width 401 height 32
paste input "3-5800132-0789039"
click at [330, 96] on input "113-5800132-0789039" at bounding box center [417, 98] width 401 height 32
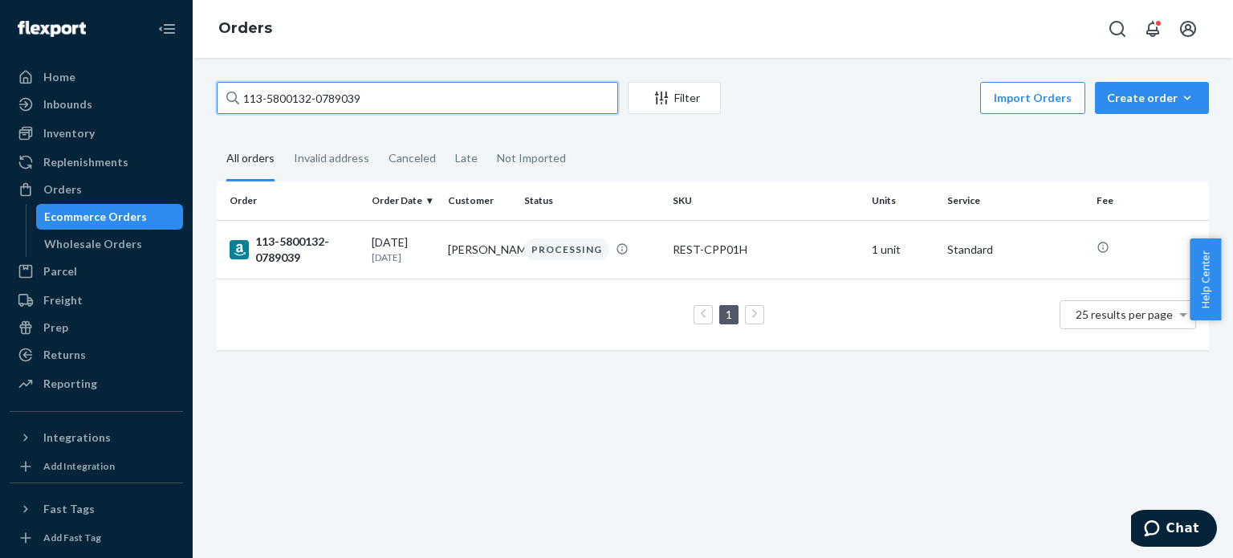
click at [330, 96] on input "113-5800132-0789039" at bounding box center [417, 98] width 401 height 32
paste input "2152975-4920261"
click at [372, 96] on input "113-2152975-4920261" at bounding box center [417, 98] width 401 height 32
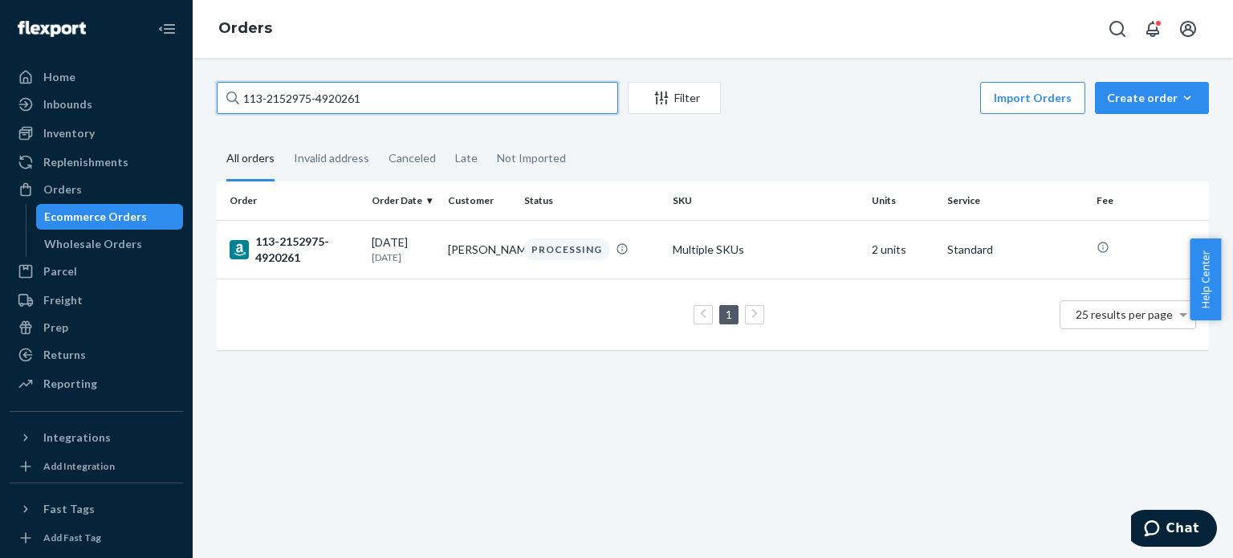
paste input "4-0659247-5205004"
click at [380, 104] on input "114-0659247-5205004" at bounding box center [417, 98] width 401 height 32
paste input "74026-2854631"
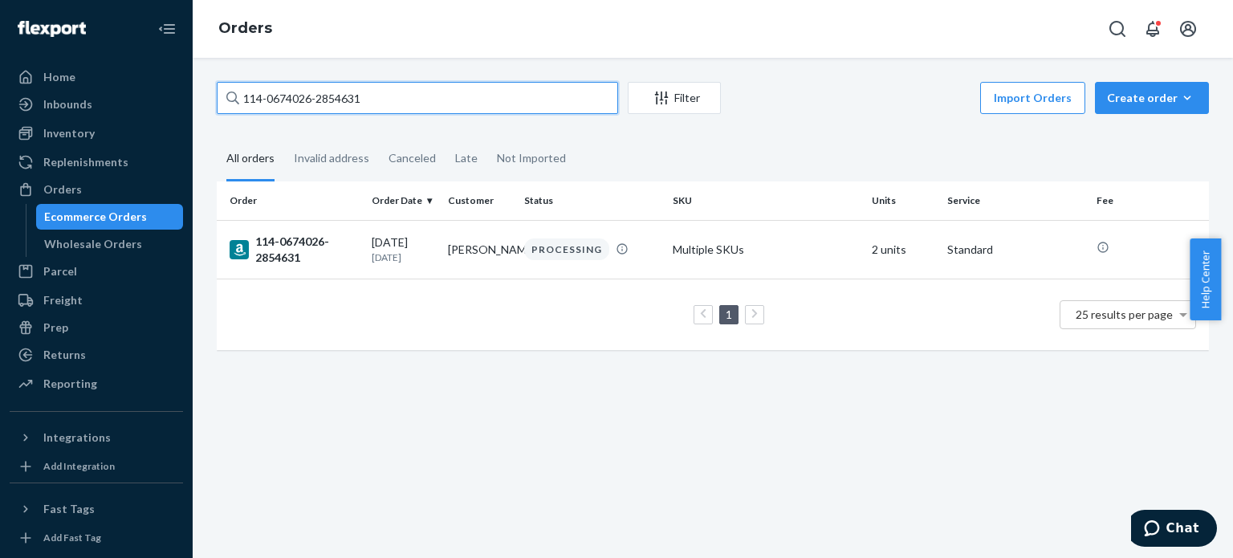
click at [376, 90] on input "114-0674026-2854631" at bounding box center [417, 98] width 401 height 32
paste input "1045537-2410603"
type input "114-1045537-2410603"
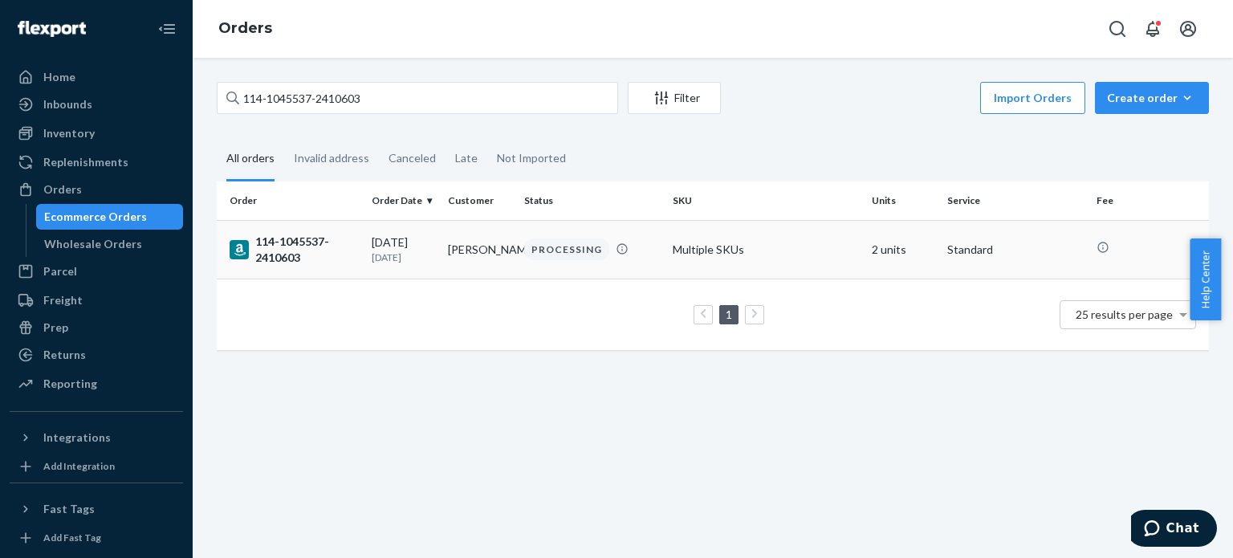
click at [298, 240] on div "114-1045537-2410603" at bounding box center [294, 250] width 129 height 32
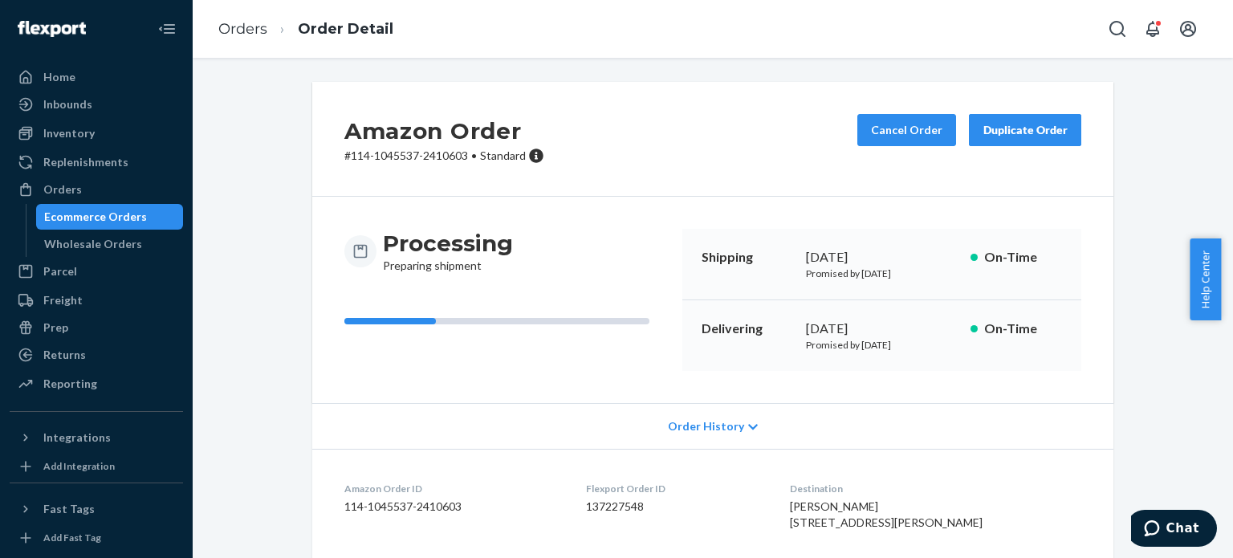
click at [664, 239] on div "Processing Preparing shipment Shipping September 24, 2025 Promised by September…" at bounding box center [712, 300] width 737 height 142
click at [633, 153] on div "Amazon Order # 114-1045537-2410603 • Standard Cancel Order Duplicate Order" at bounding box center [712, 139] width 801 height 115
click at [242, 29] on link "Orders" at bounding box center [242, 29] width 49 height 18
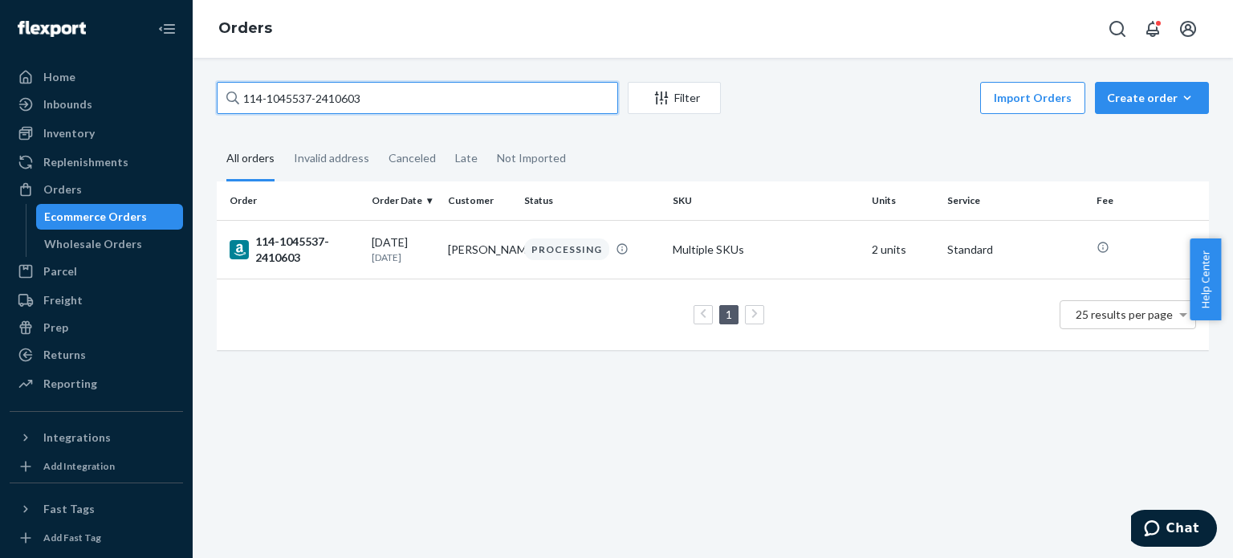
click at [314, 104] on input "114-1045537-2410603" at bounding box center [417, 98] width 401 height 32
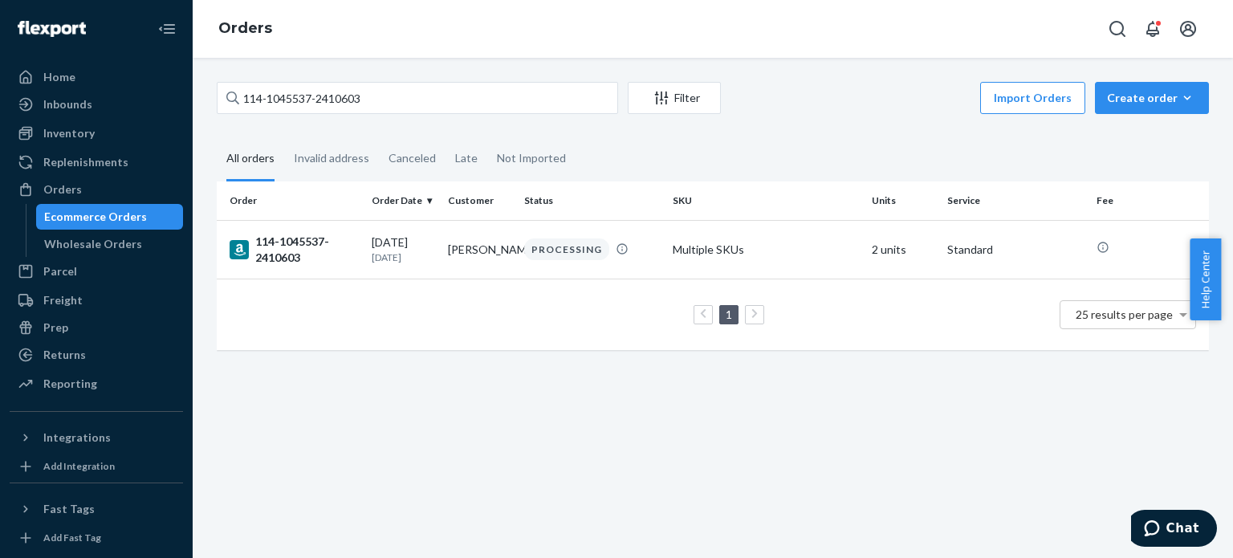
click at [360, 397] on div "114-1045537-2410603 Filter Import Orders Create order Ecommerce order Removal o…" at bounding box center [713, 308] width 1040 height 500
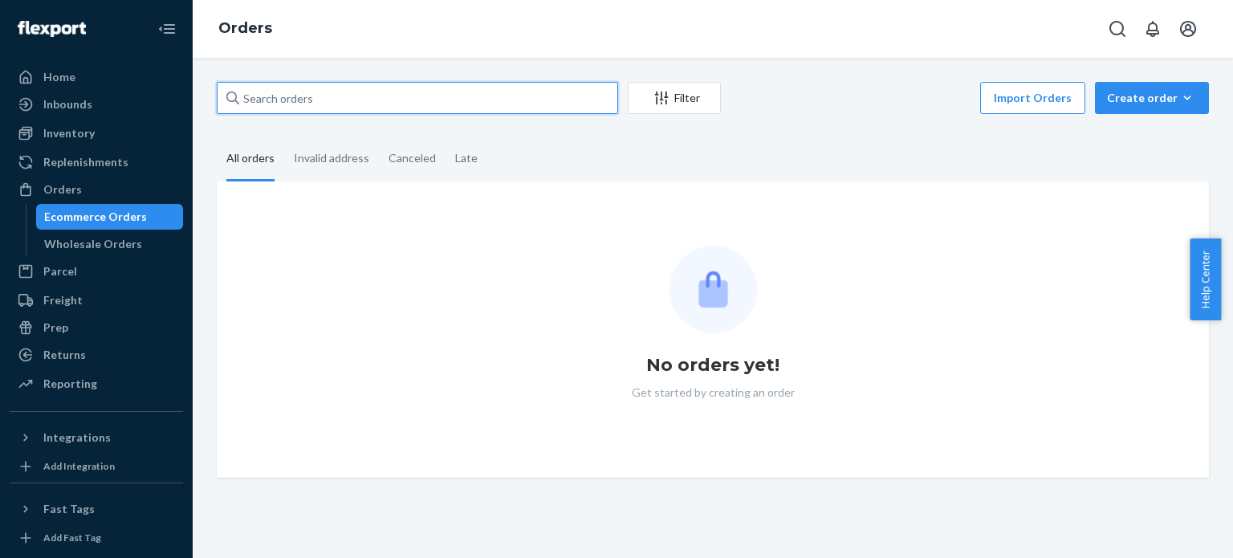
click at [401, 98] on input "text" at bounding box center [417, 98] width 401 height 32
paste input "114-1045537-2410603"
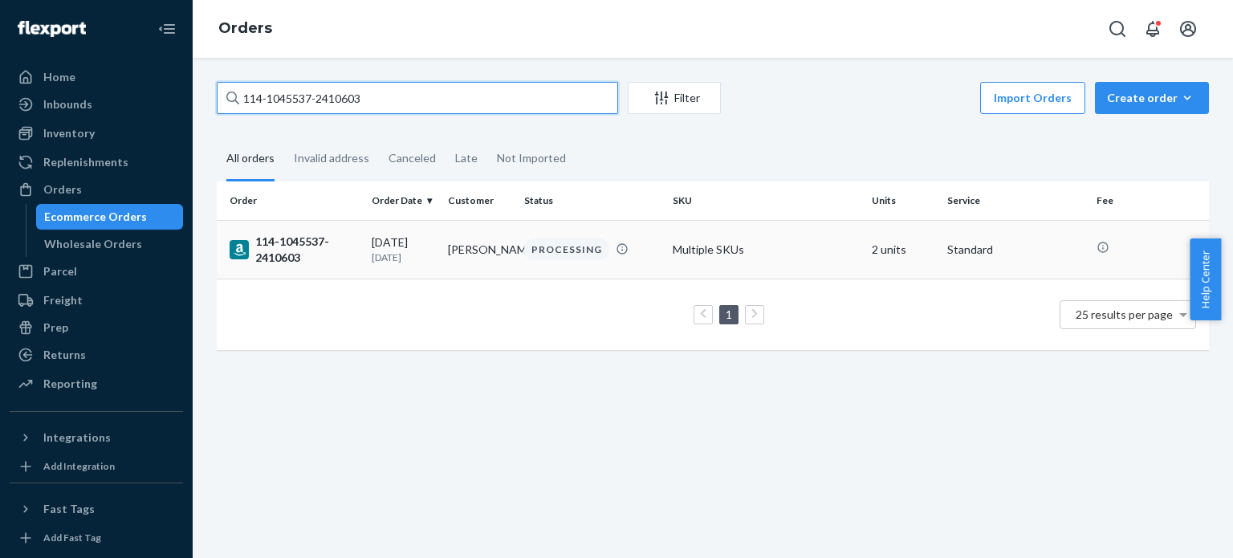
type input "114-1045537-2410603"
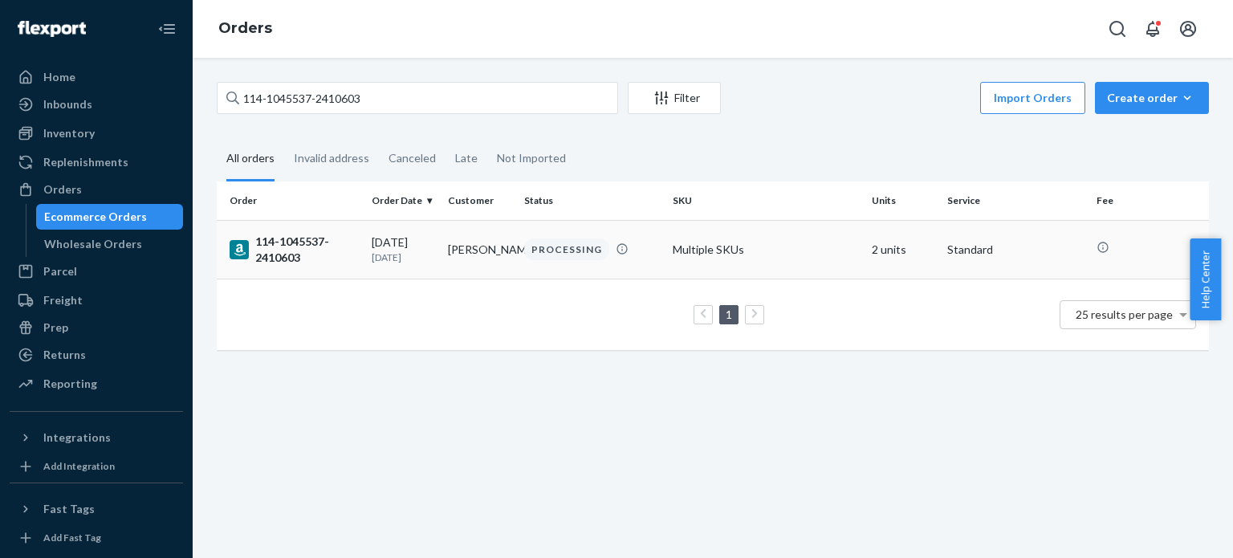
click at [275, 250] on div "114-1045537-2410603" at bounding box center [294, 250] width 129 height 32
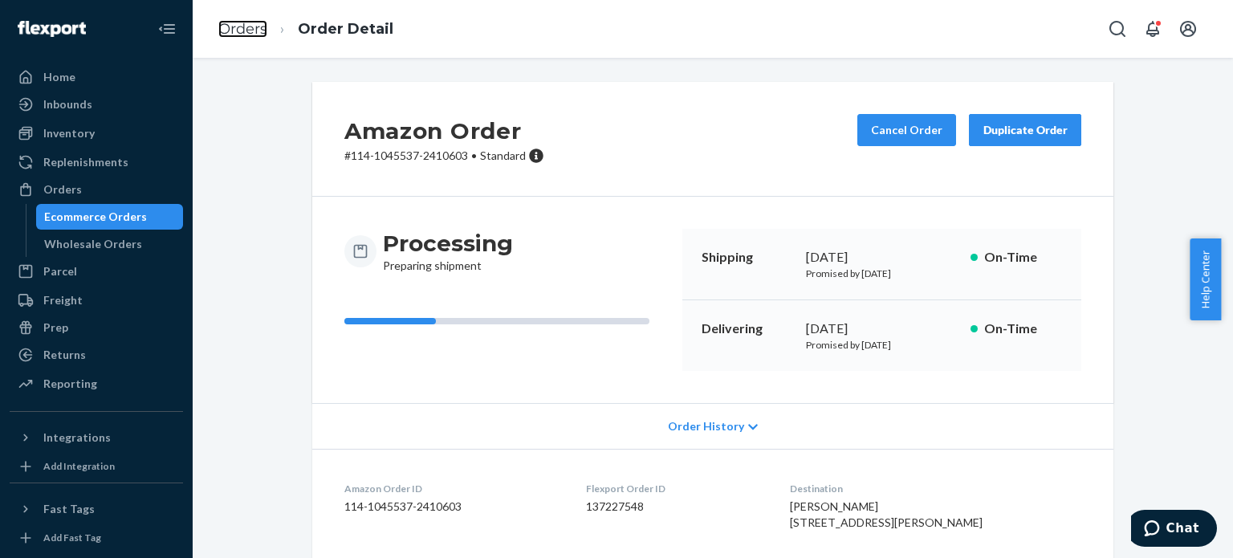
drag, startPoint x: 245, startPoint y: 26, endPoint x: 264, endPoint y: 61, distance: 40.2
click at [245, 26] on link "Orders" at bounding box center [242, 29] width 49 height 18
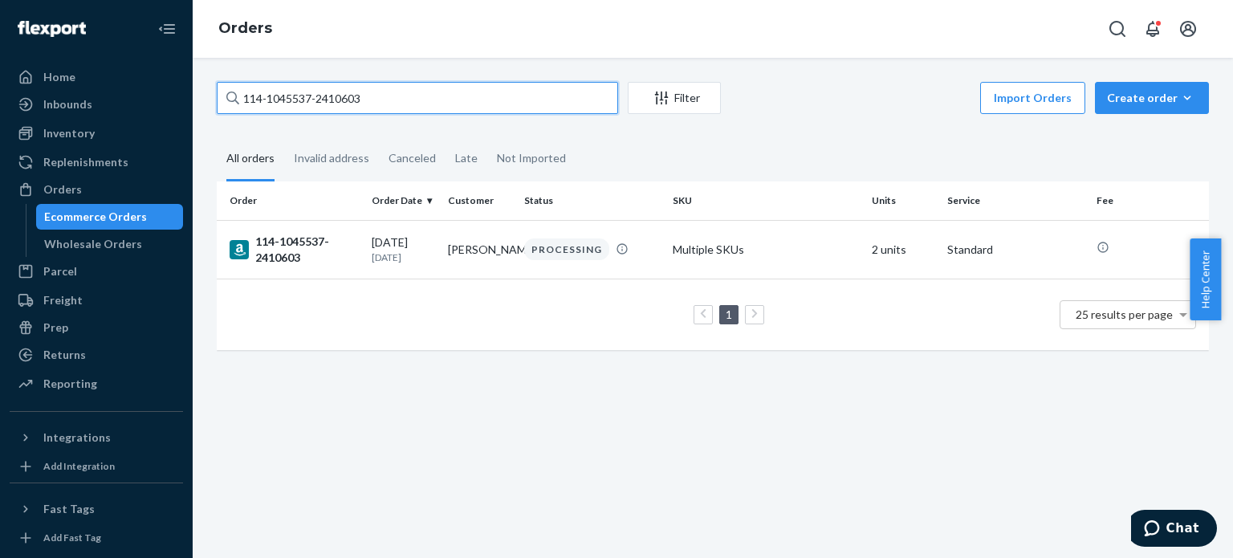
click at [311, 100] on input "114-1045537-2410603" at bounding box center [417, 98] width 401 height 32
paste input "1-9728812-9546611"
type input "111-9728812-9546611"
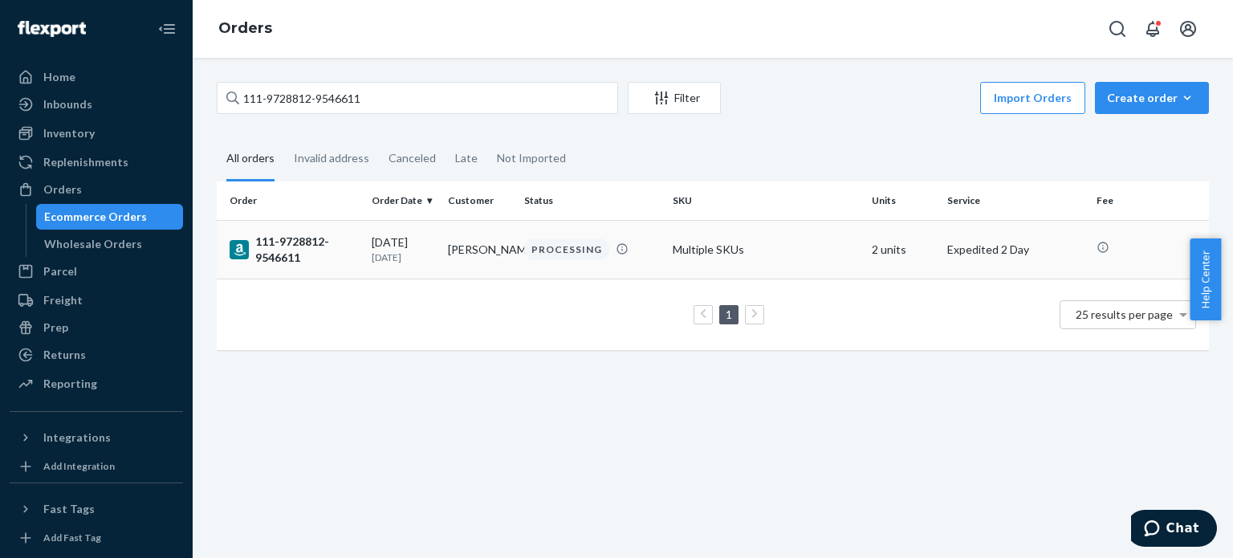
click at [284, 256] on div "111-9728812-9546611" at bounding box center [294, 250] width 129 height 32
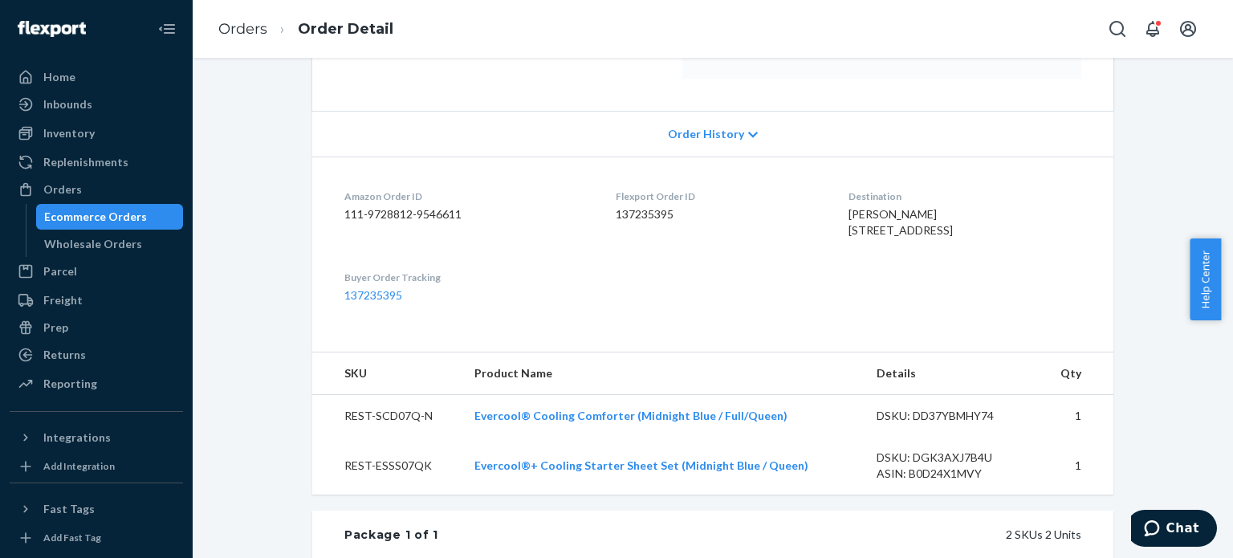
scroll to position [321, 0]
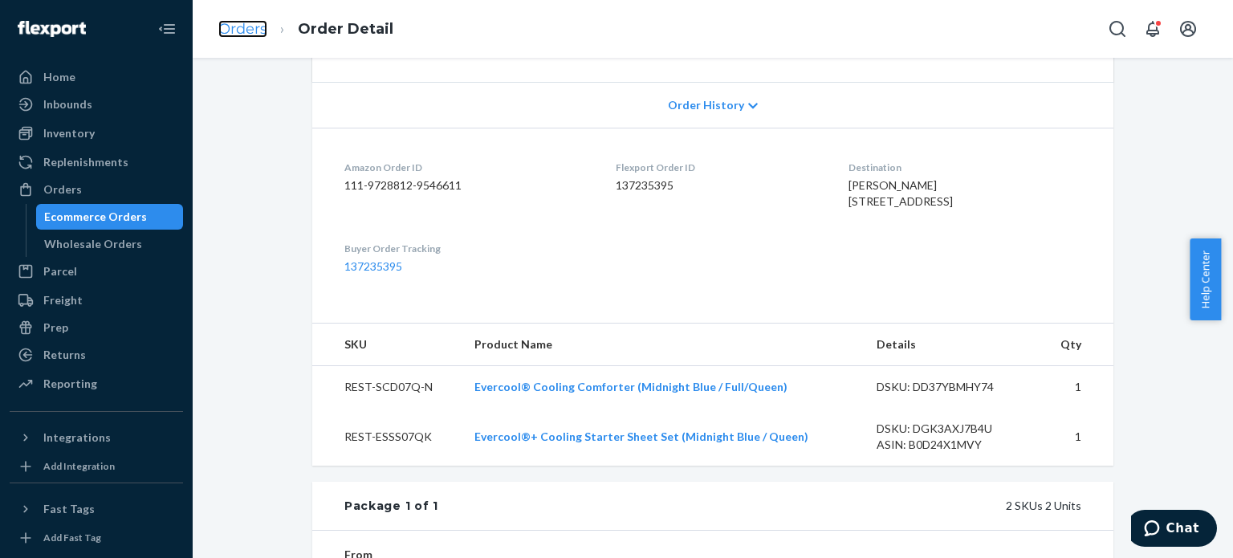
click at [257, 30] on link "Orders" at bounding box center [242, 29] width 49 height 18
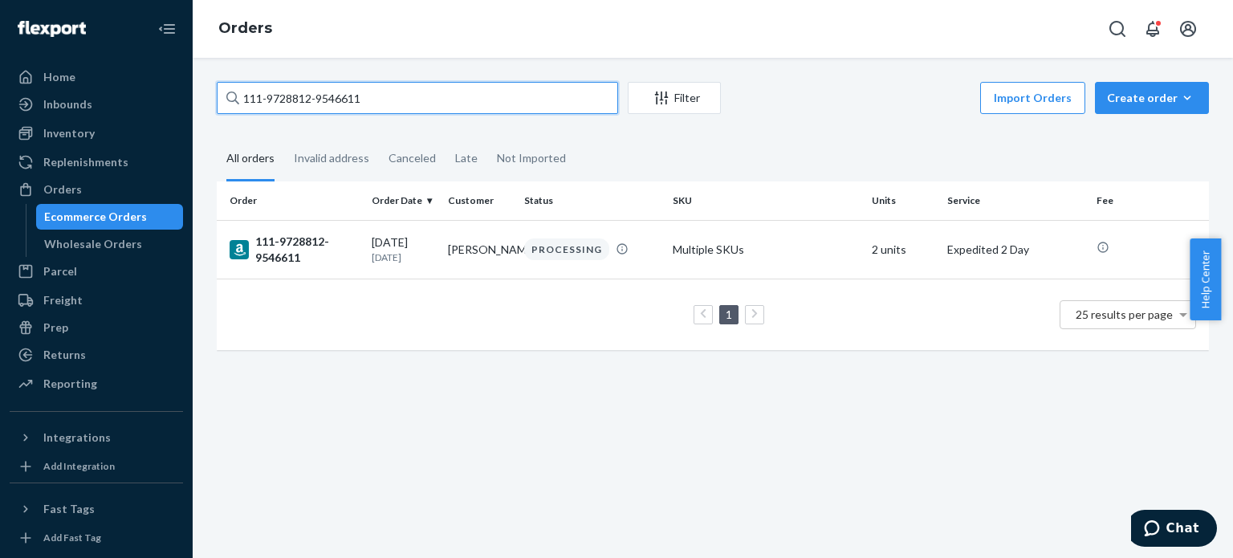
click at [286, 112] on input "111-9728812-9546611" at bounding box center [417, 98] width 401 height 32
paste input "3-8503923-855864"
type input "113-8503923-8558641"
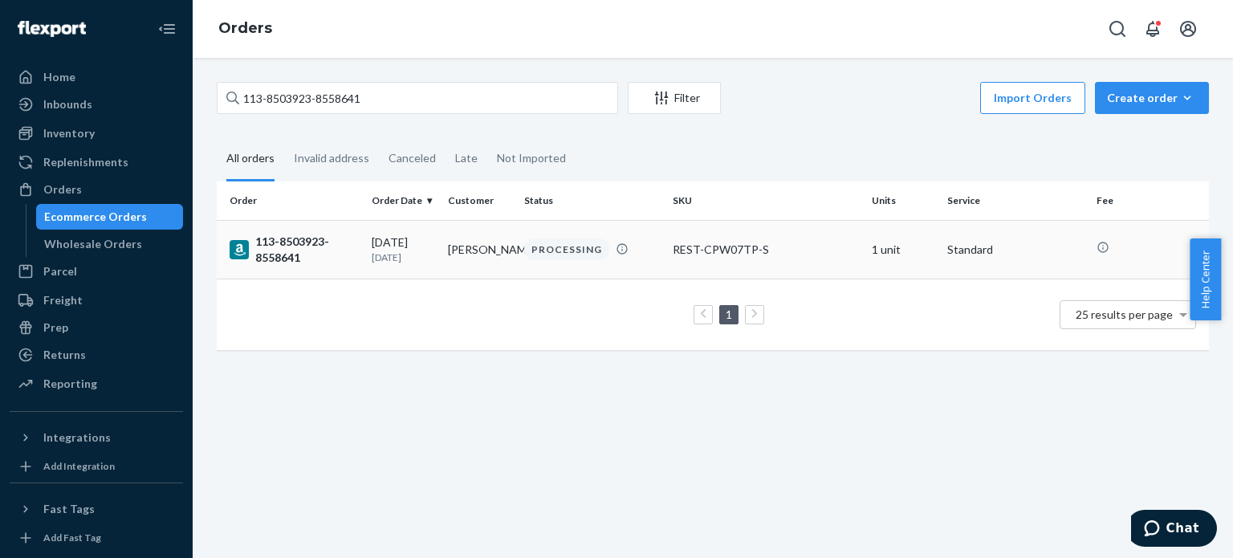
click at [294, 236] on div "113-8503923-8558641" at bounding box center [294, 250] width 129 height 32
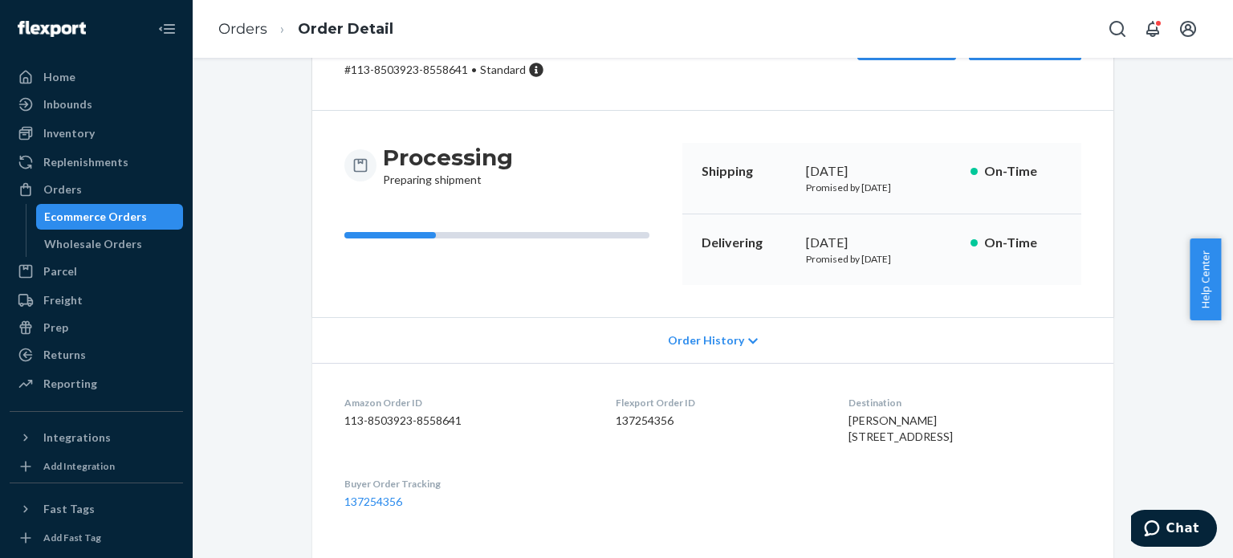
scroll to position [80, 0]
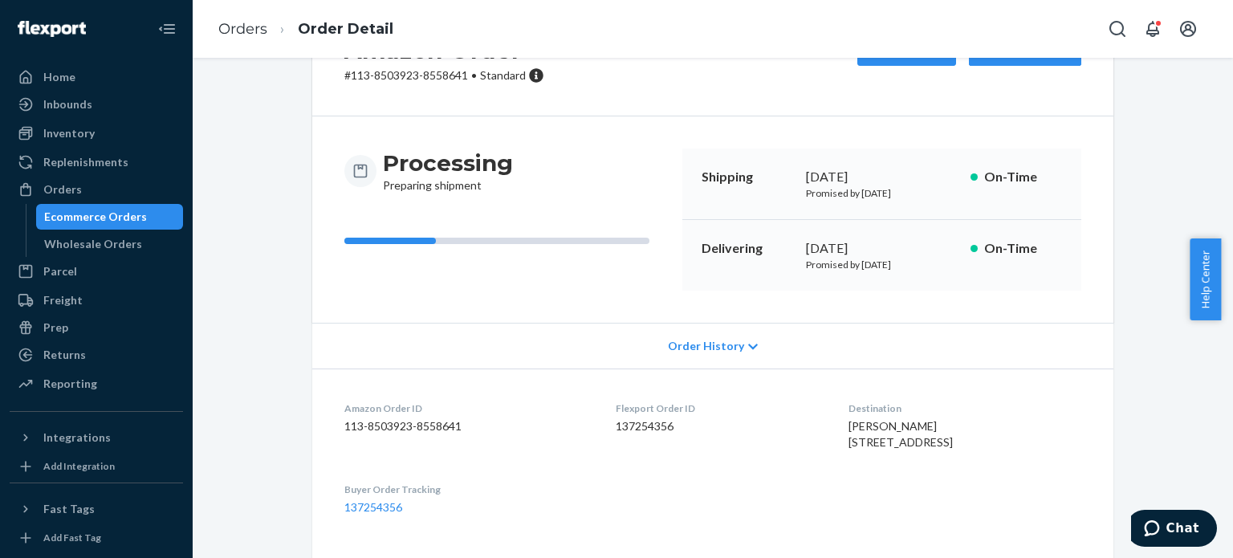
click at [649, 152] on div "Processing Preparing shipment" at bounding box center [506, 171] width 325 height 45
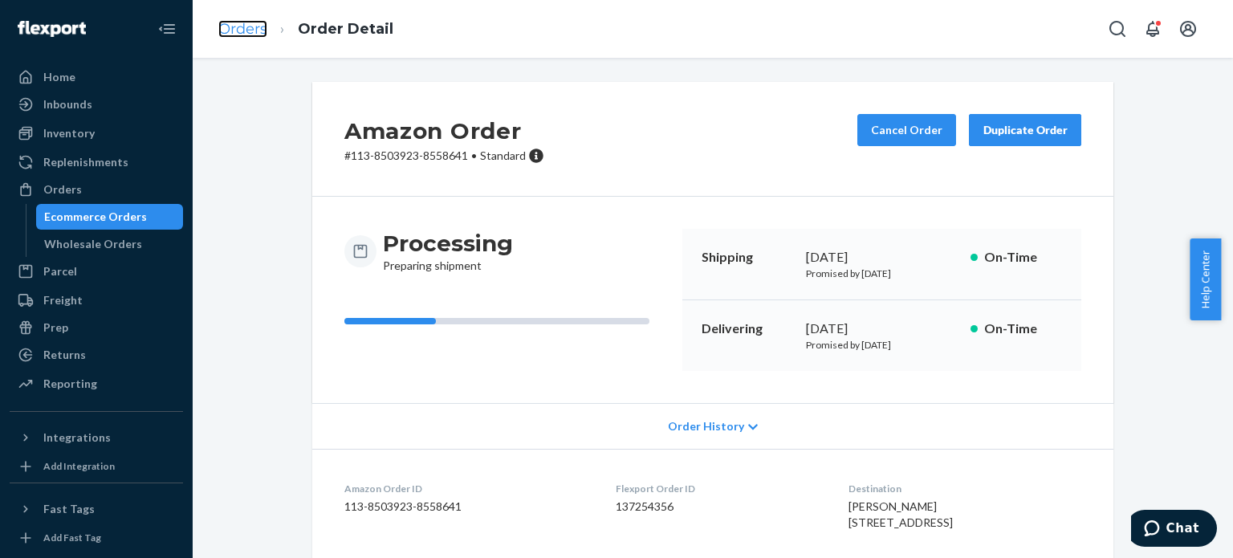
click at [246, 20] on link "Orders" at bounding box center [242, 29] width 49 height 18
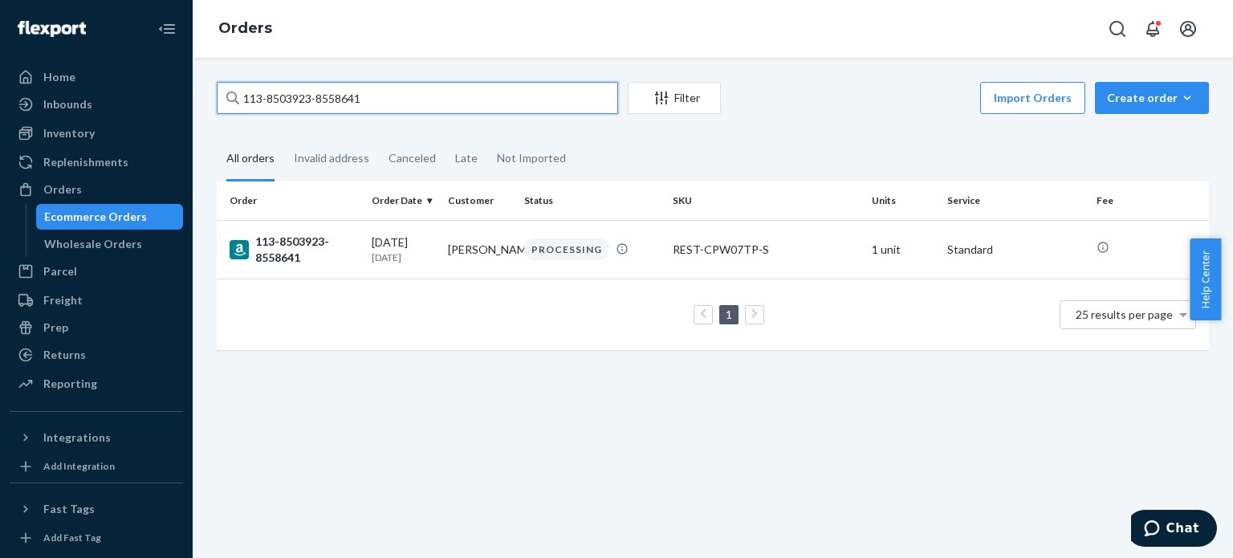
click at [288, 106] on input "113-8503923-8558641" at bounding box center [417, 98] width 401 height 32
drag, startPoint x: 288, startPoint y: 106, endPoint x: 303, endPoint y: 174, distance: 69.9
click at [289, 107] on input "113-8503923-8558641" at bounding box center [417, 98] width 401 height 32
paste input "1-5663938-6217069"
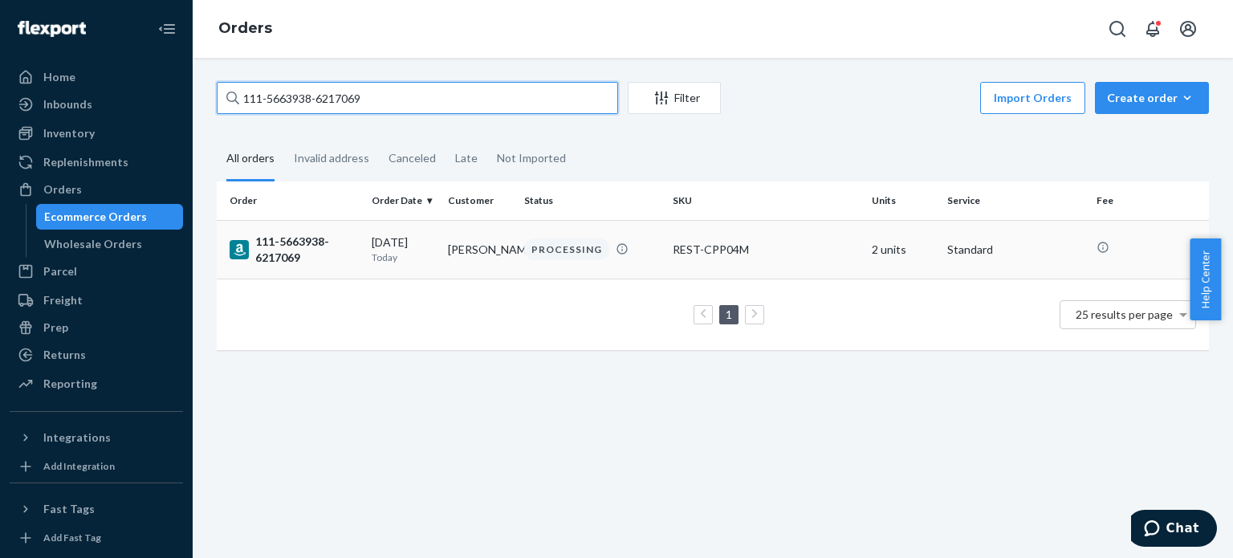
type input "111-5663938-6217069"
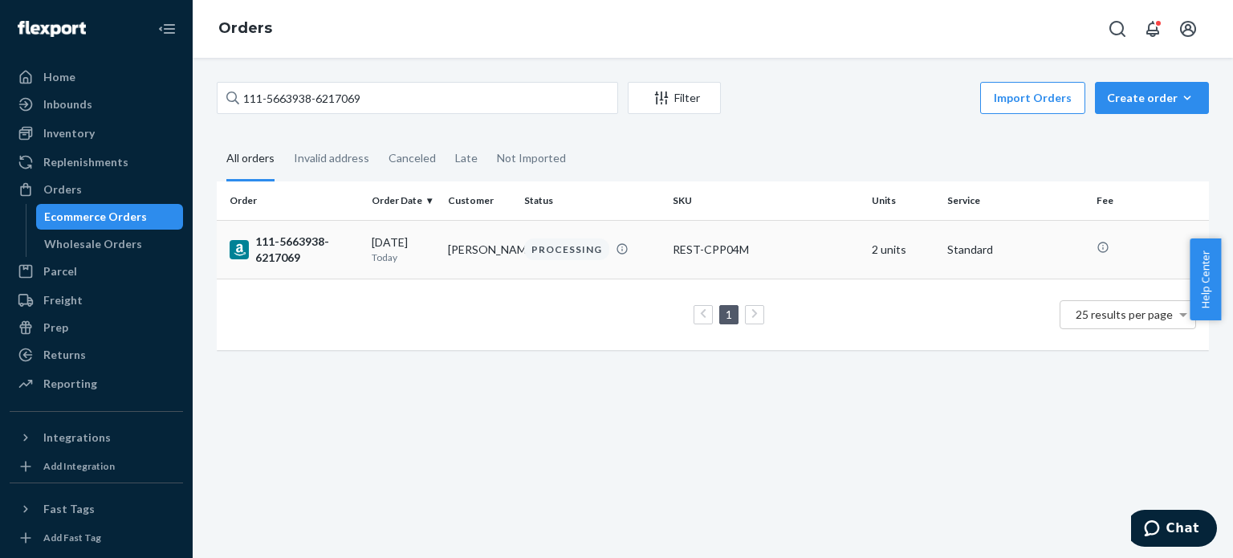
click at [275, 254] on div "111-5663938-6217069" at bounding box center [294, 250] width 129 height 32
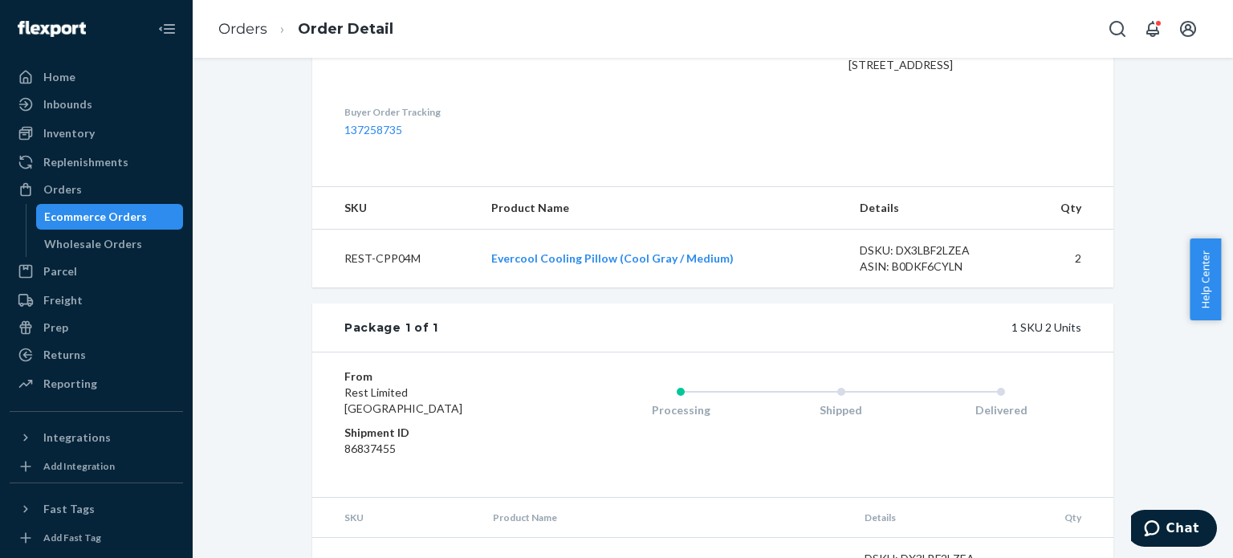
scroll to position [482, 0]
